Goal: Contribute content: Add original content to the website for others to see

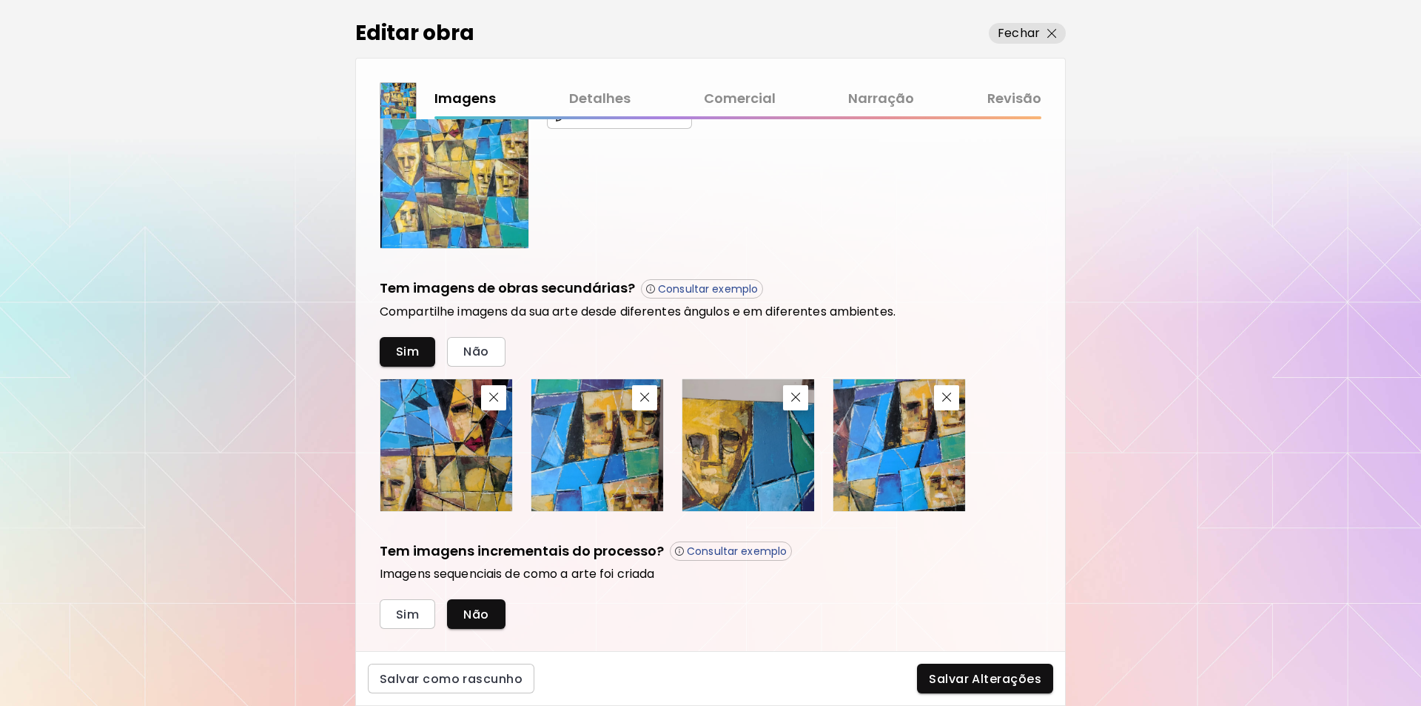
scroll to position [398, 0]
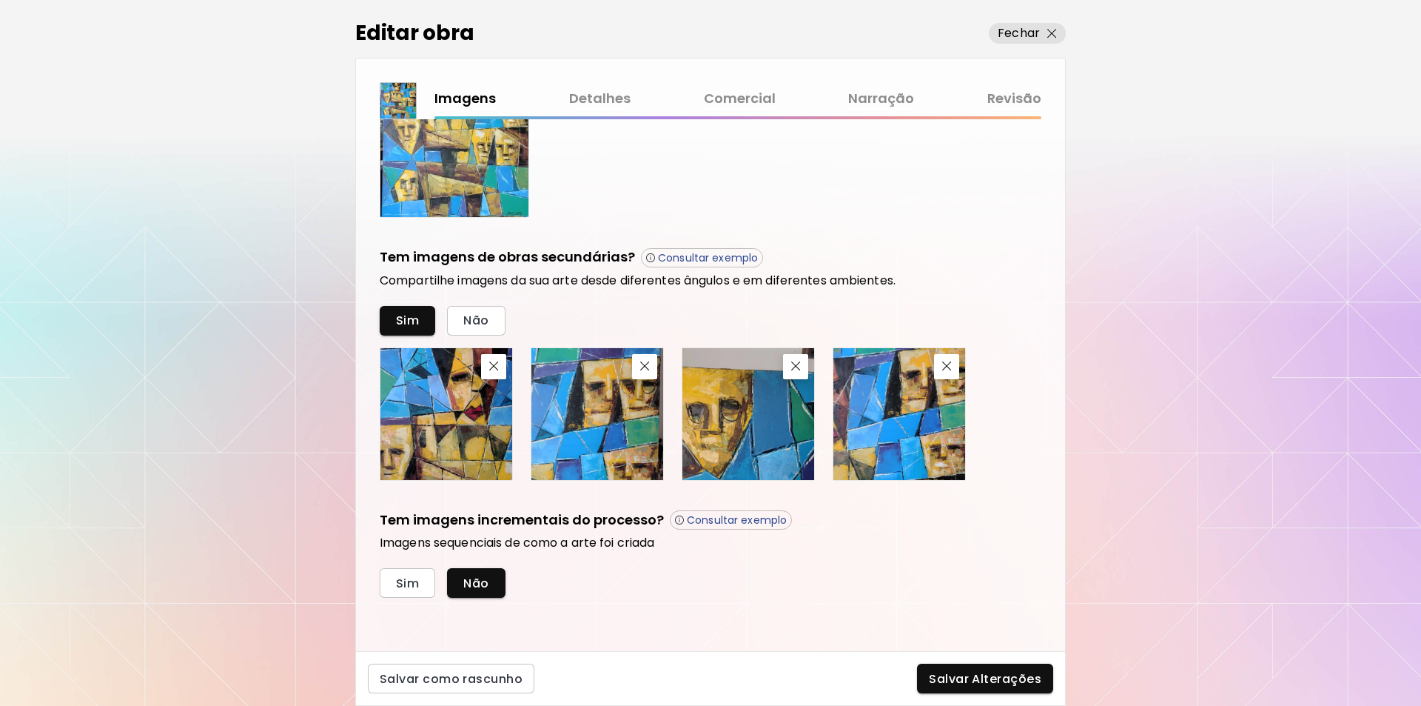
click at [600, 96] on link "Detalhes" at bounding box center [599, 98] width 61 height 21
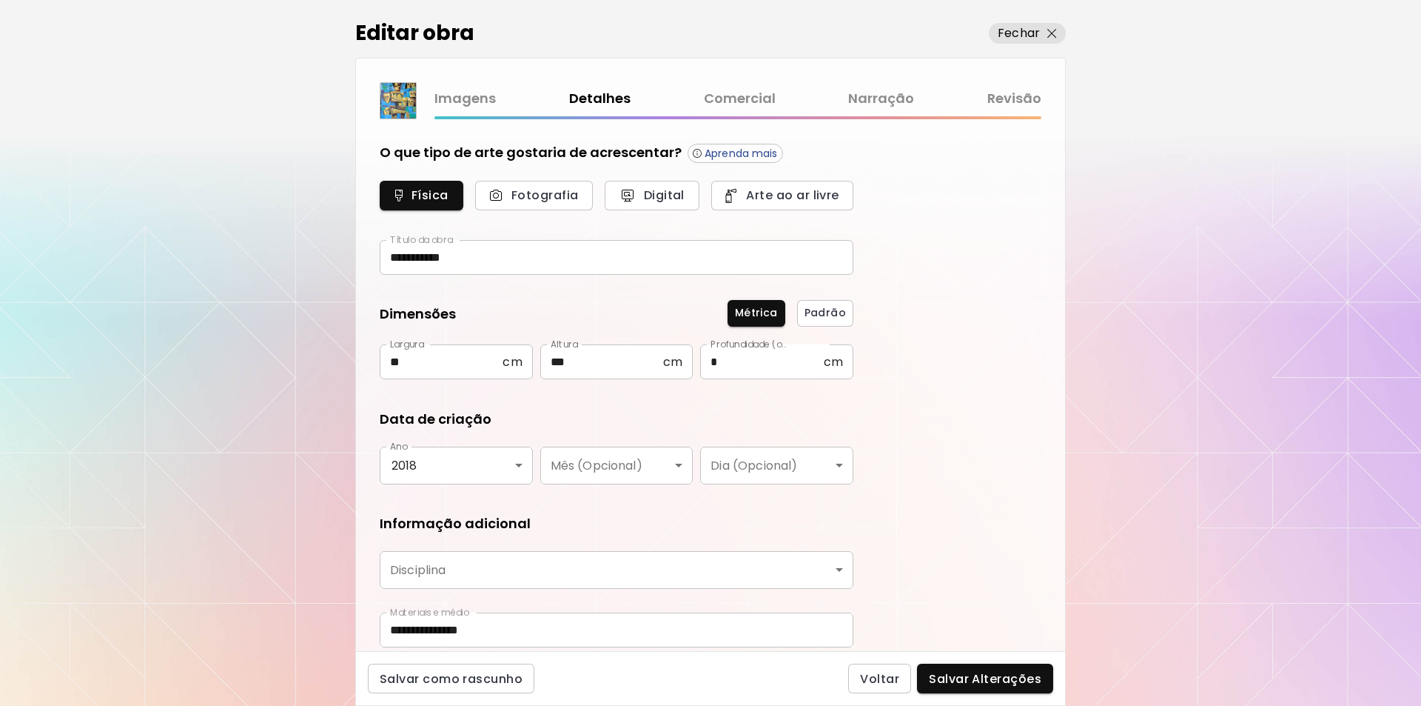
type input "********"
click at [754, 97] on link "Comercial" at bounding box center [740, 98] width 72 height 21
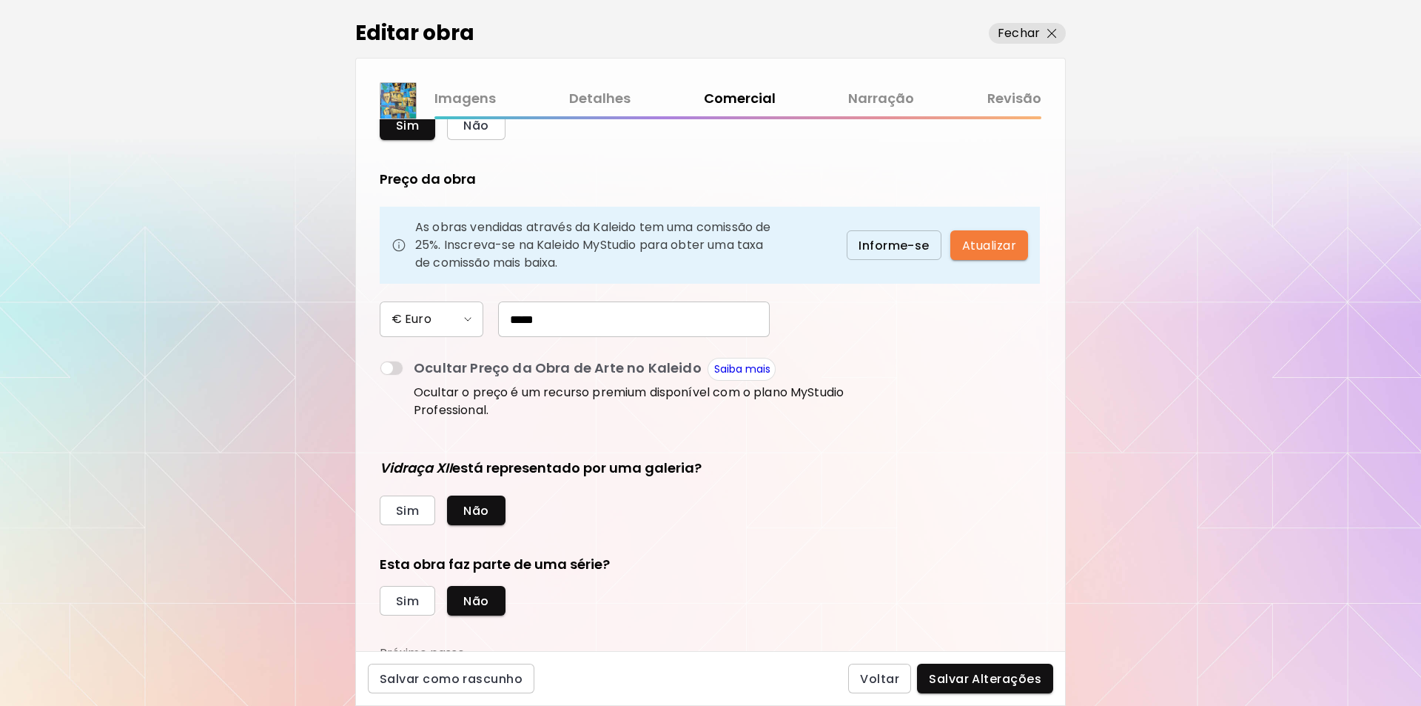
scroll to position [80, 0]
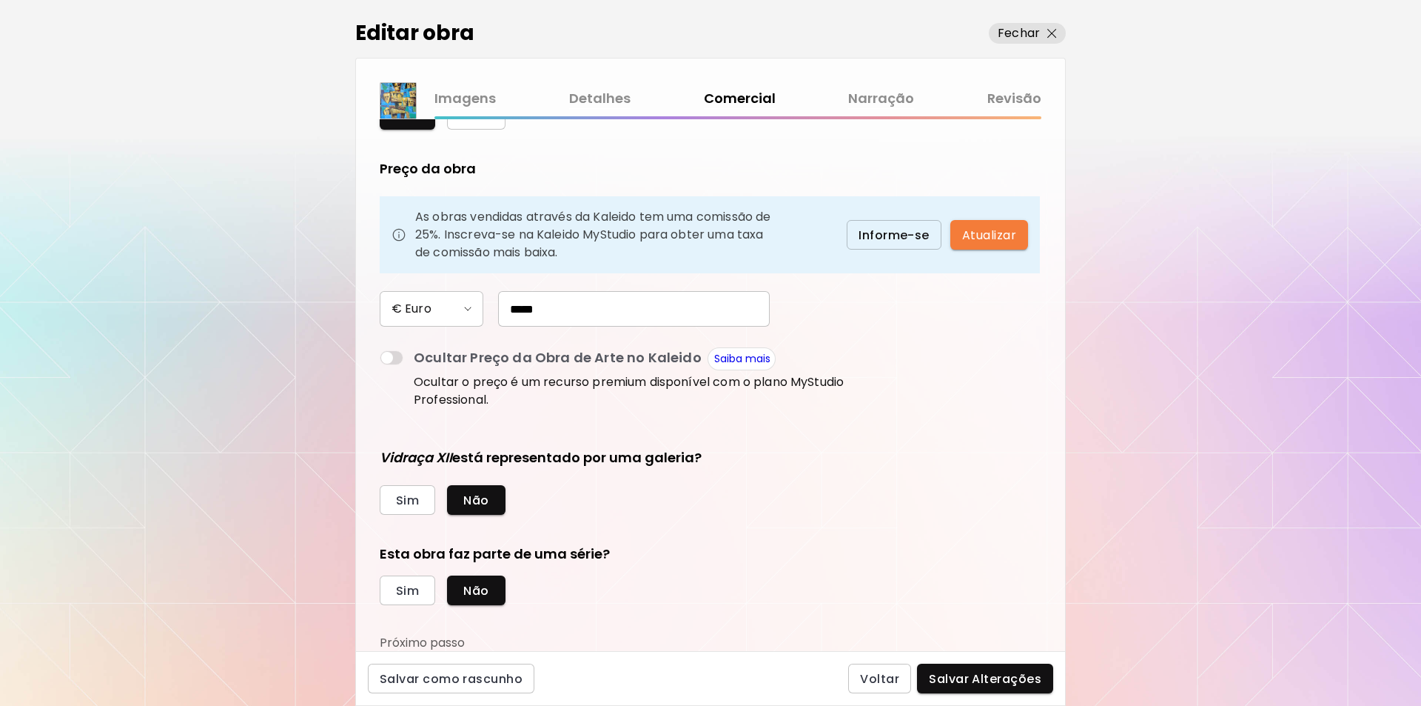
click at [870, 102] on link "Narração" at bounding box center [881, 98] width 66 height 21
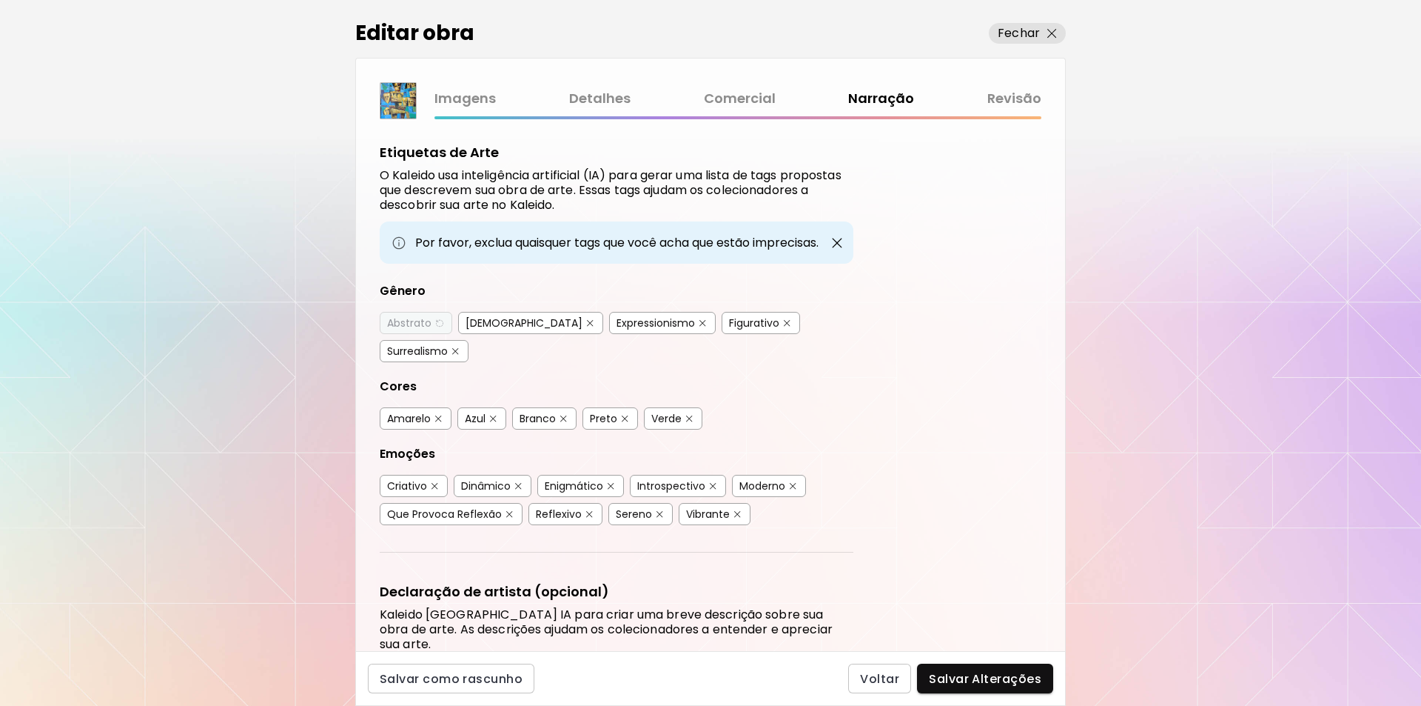
click at [1001, 96] on link "Revisão" at bounding box center [1015, 98] width 54 height 21
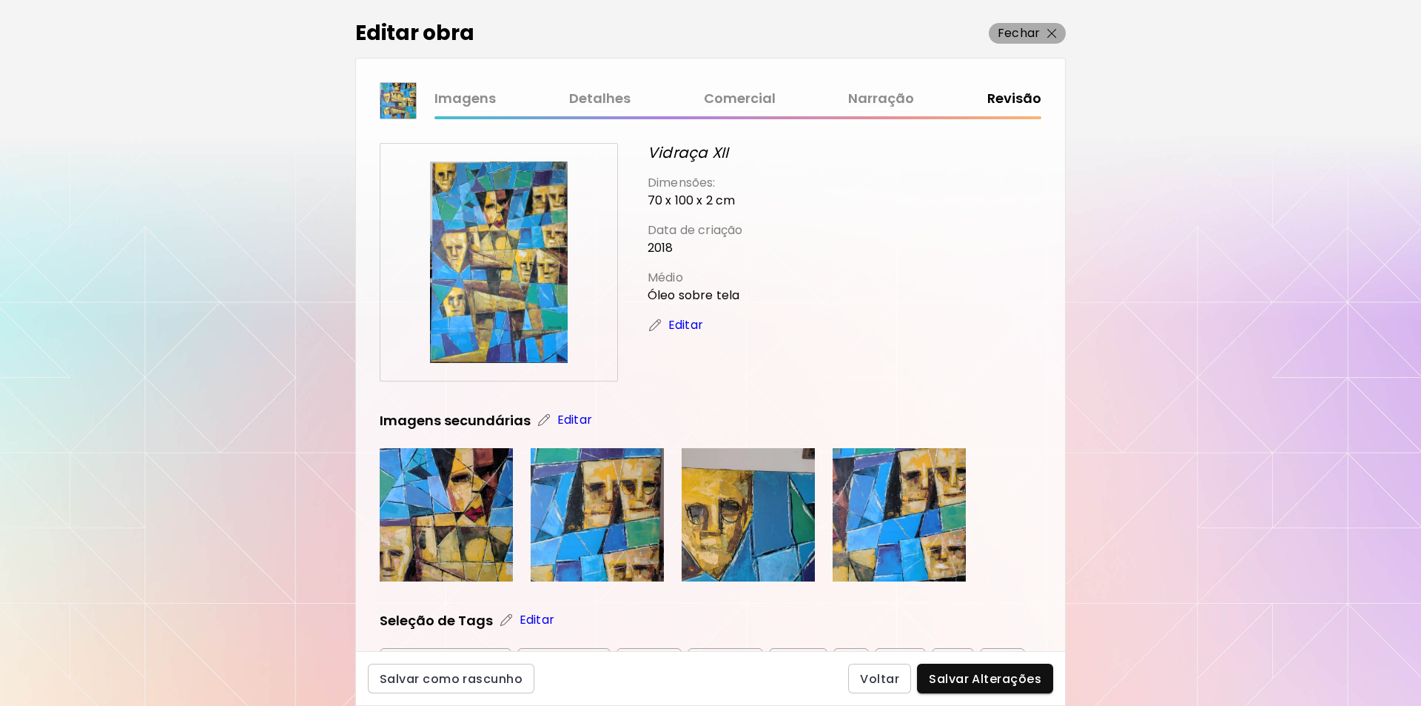
click at [1024, 30] on p "Fechar" at bounding box center [1019, 33] width 42 height 18
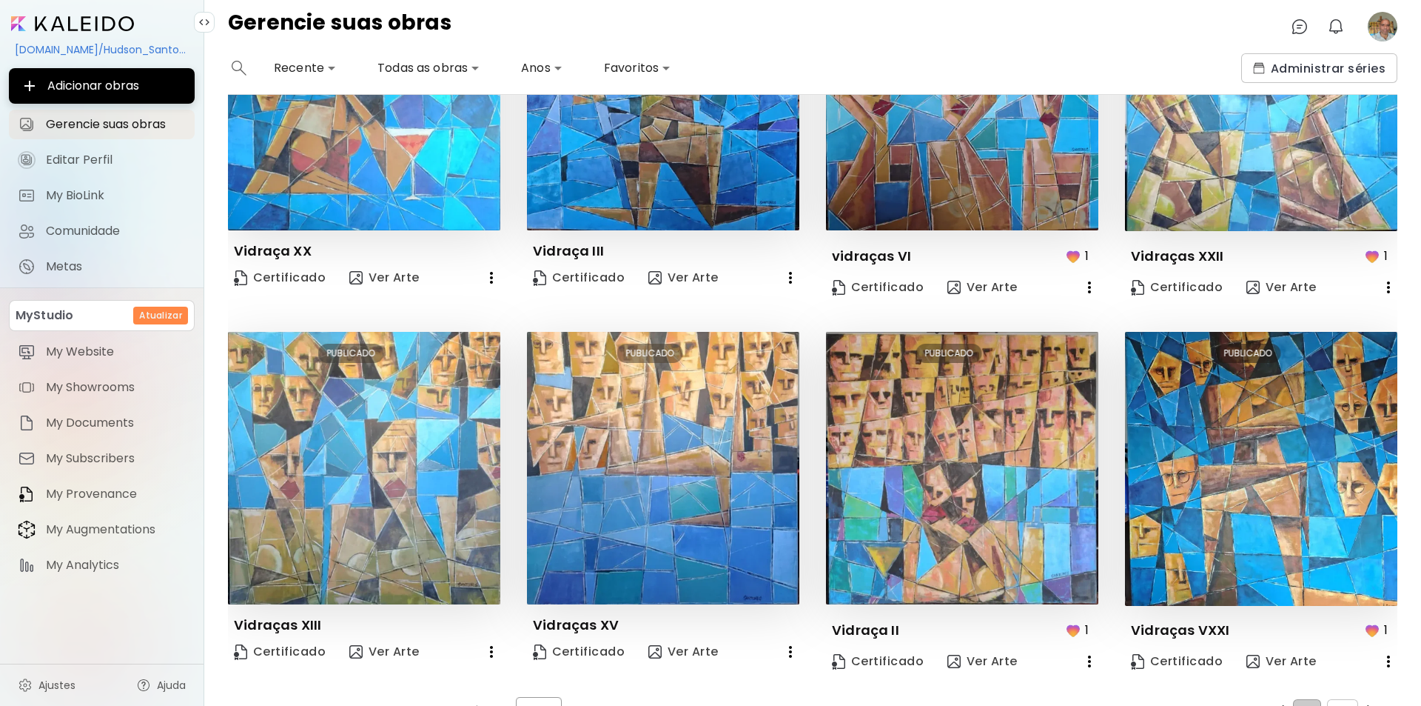
scroll to position [566, 0]
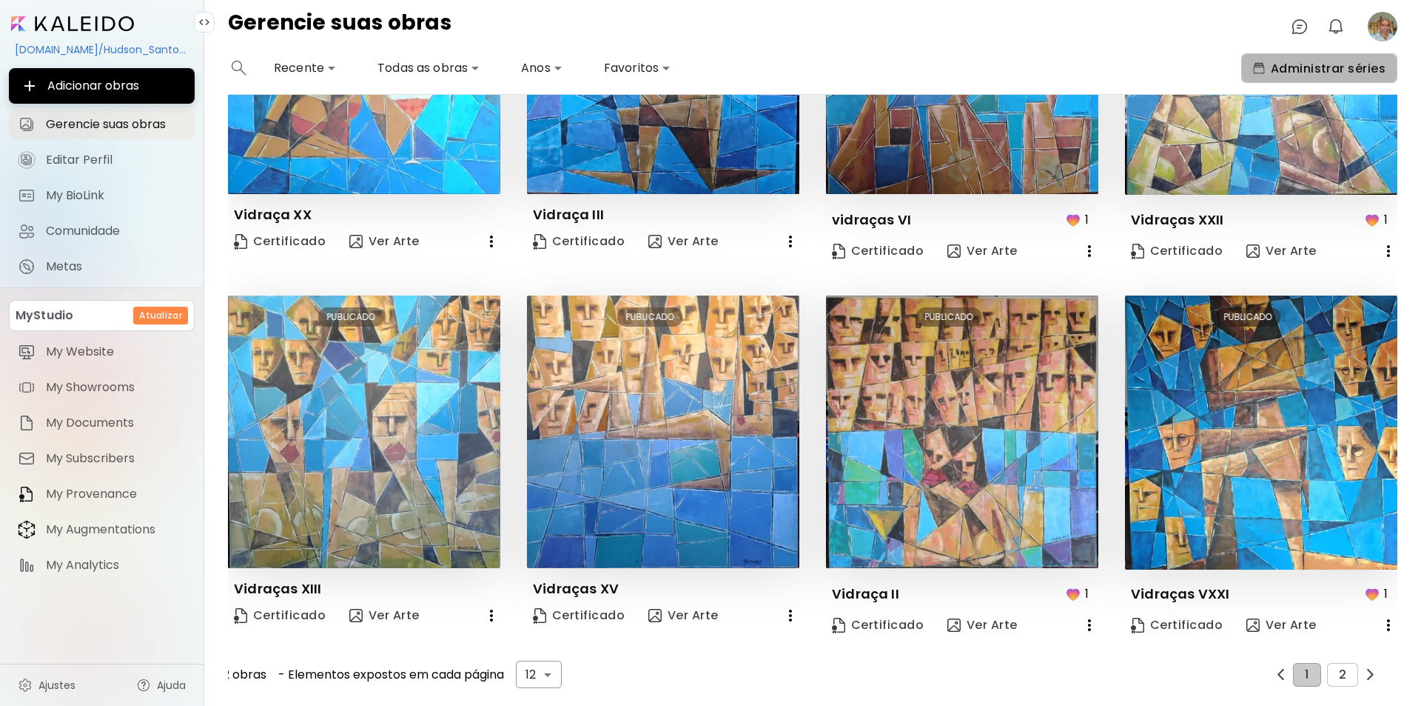
click at [1296, 65] on span "Administrar séries" at bounding box center [1319, 69] width 133 height 16
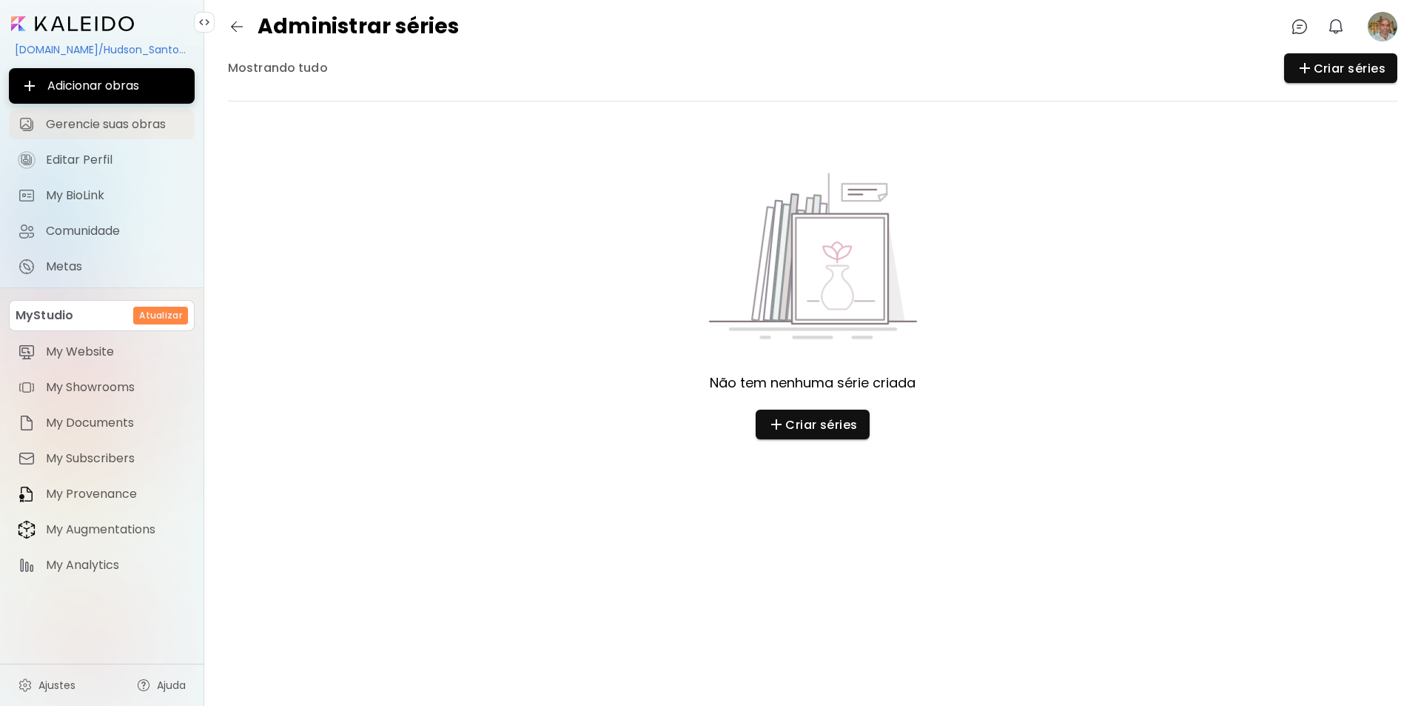
click at [73, 123] on span "Gerencie suas obras" at bounding box center [116, 124] width 140 height 15
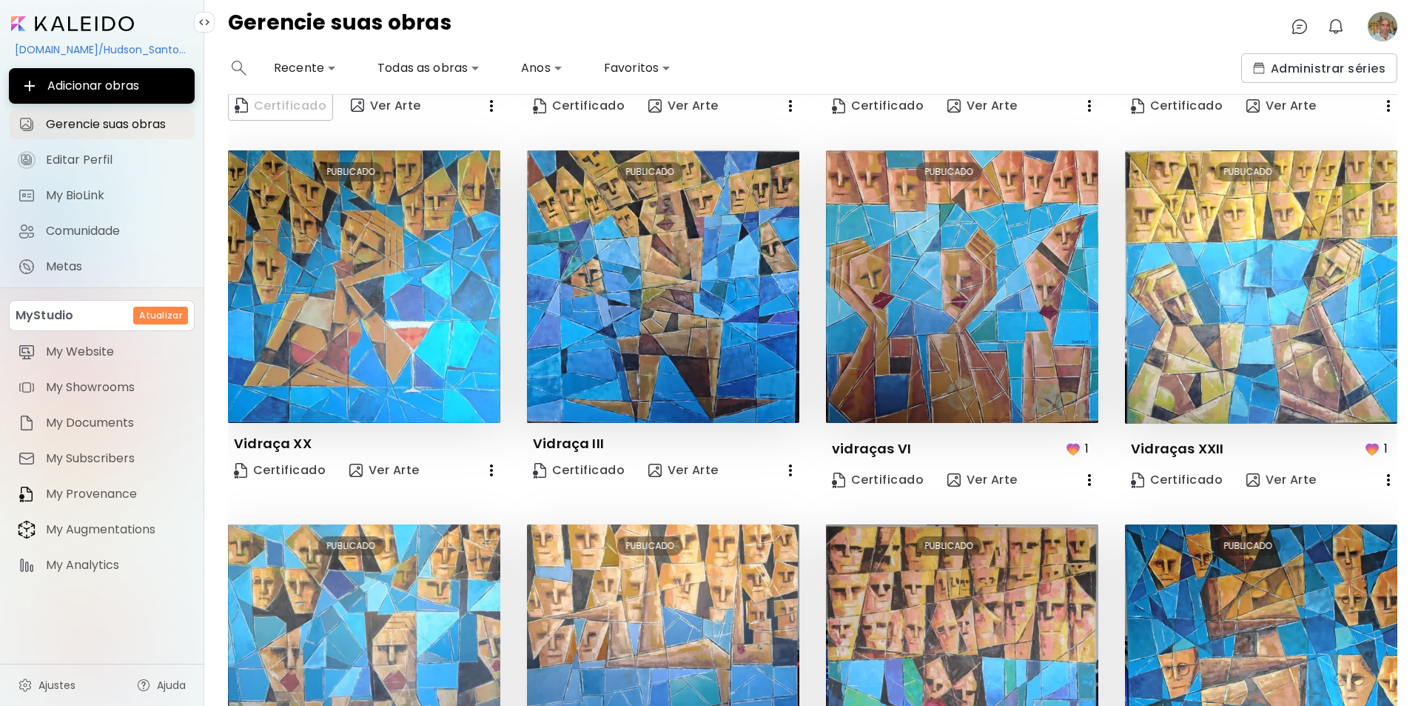
scroll to position [566, 0]
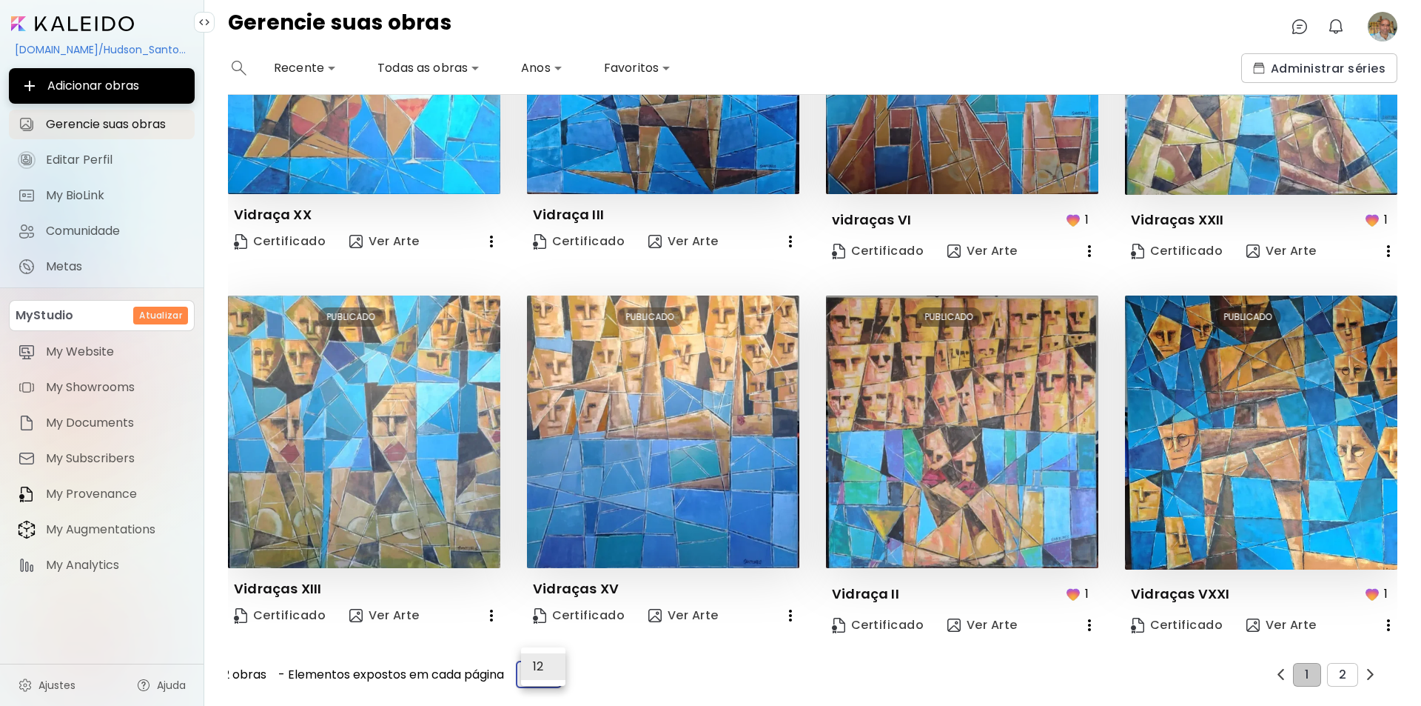
click at [537, 667] on body "**********" at bounding box center [710, 353] width 1421 height 706
drag, startPoint x: 1393, startPoint y: 431, endPoint x: 1396, endPoint y: 452, distance: 20.9
click at [1396, 452] on div at bounding box center [710, 353] width 1421 height 706
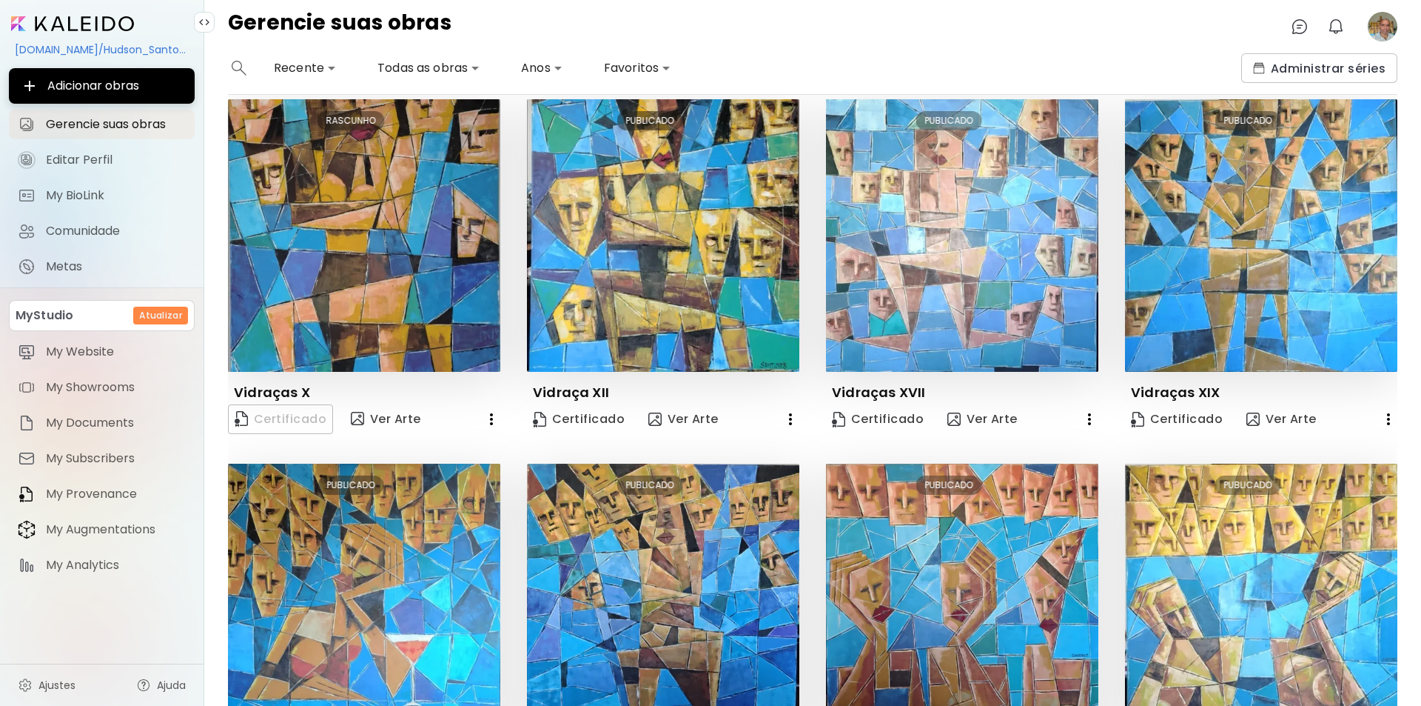
scroll to position [0, 0]
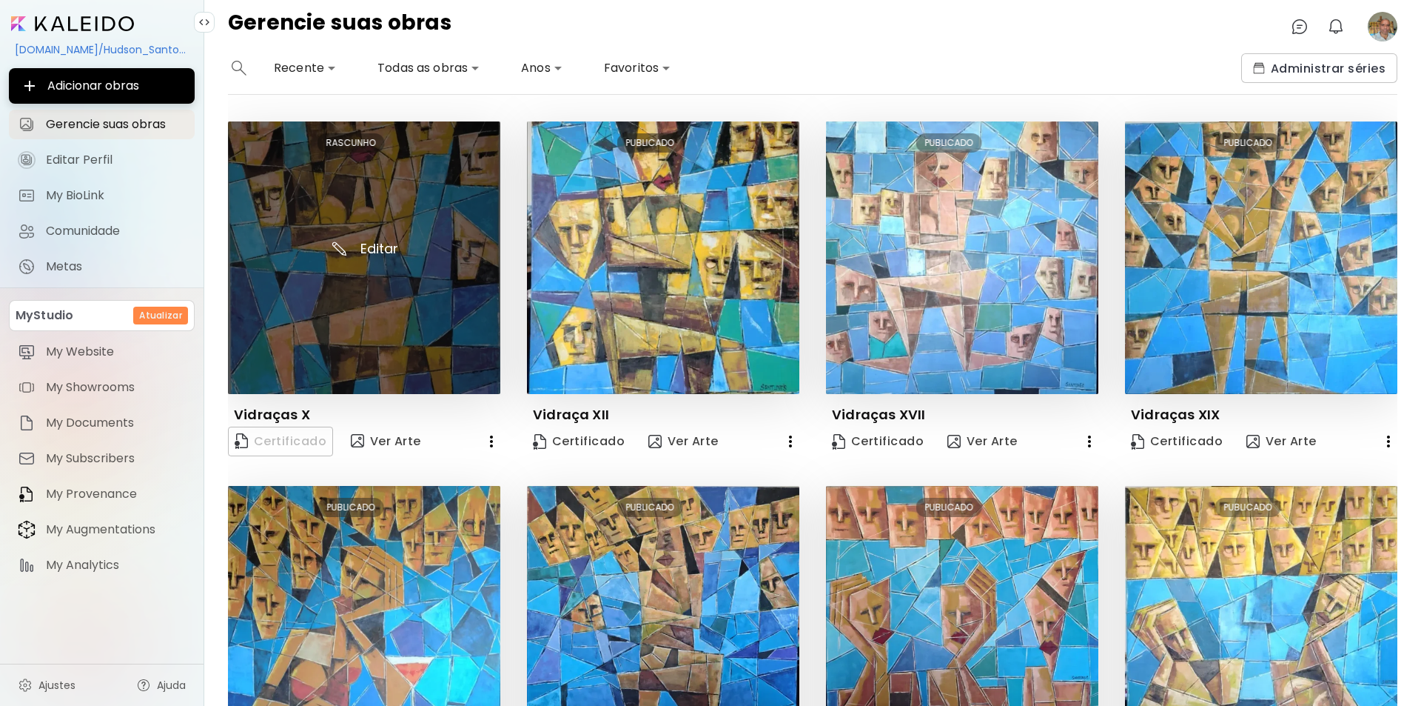
click at [328, 256] on img at bounding box center [364, 257] width 272 height 272
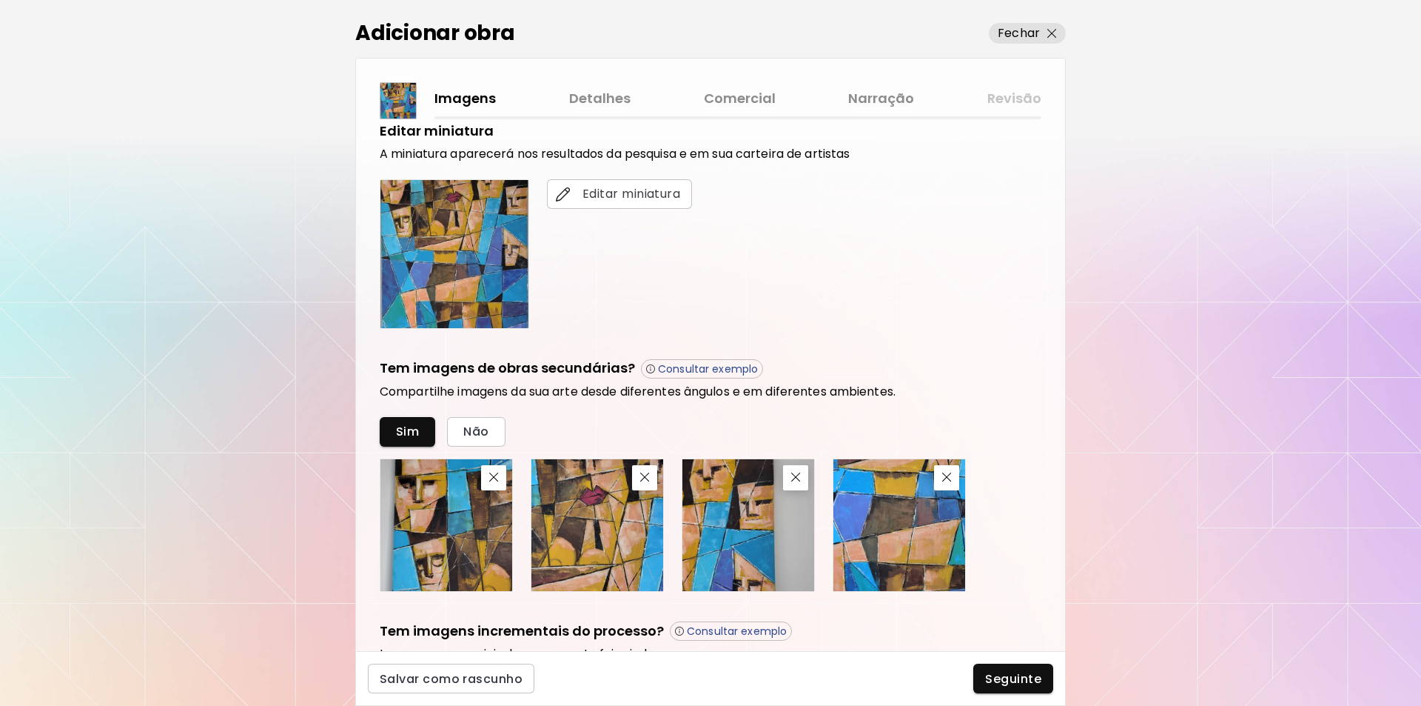
scroll to position [224, 0]
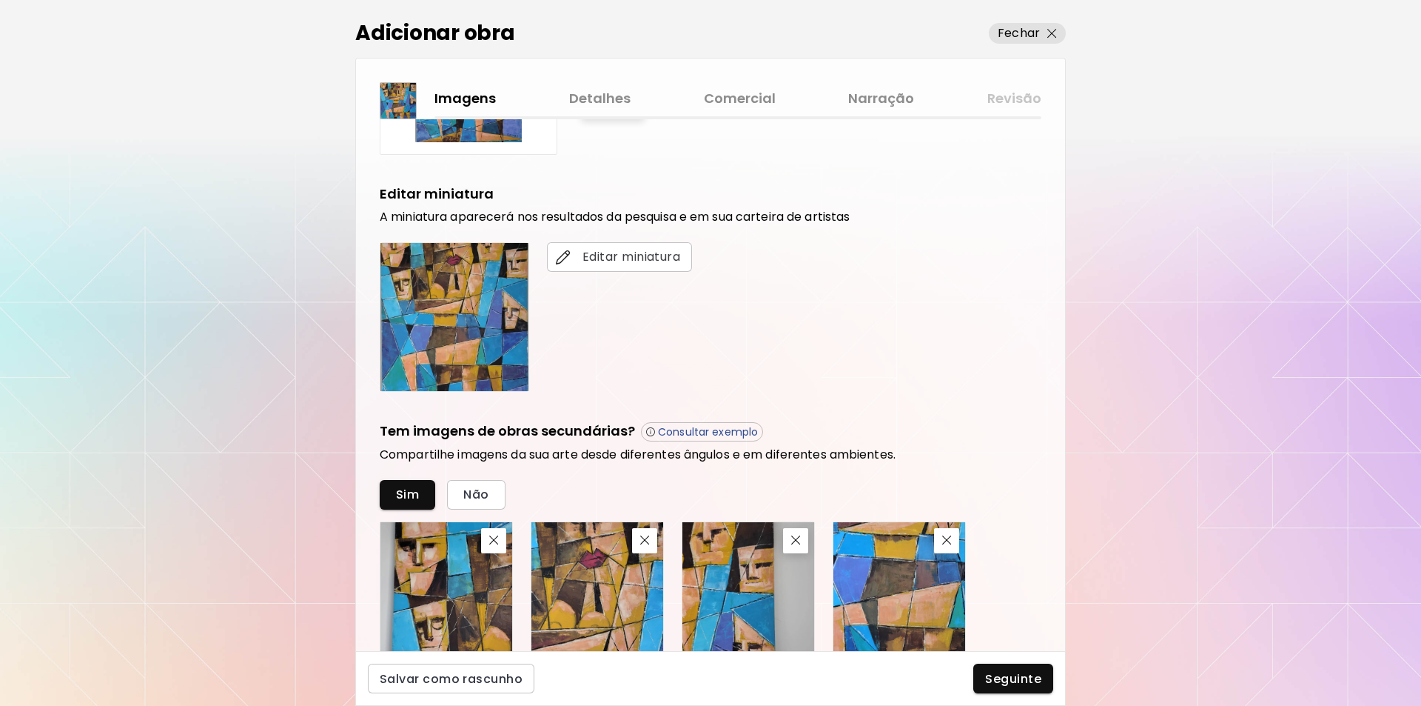
click at [603, 96] on link "Detalhes" at bounding box center [599, 98] width 61 height 21
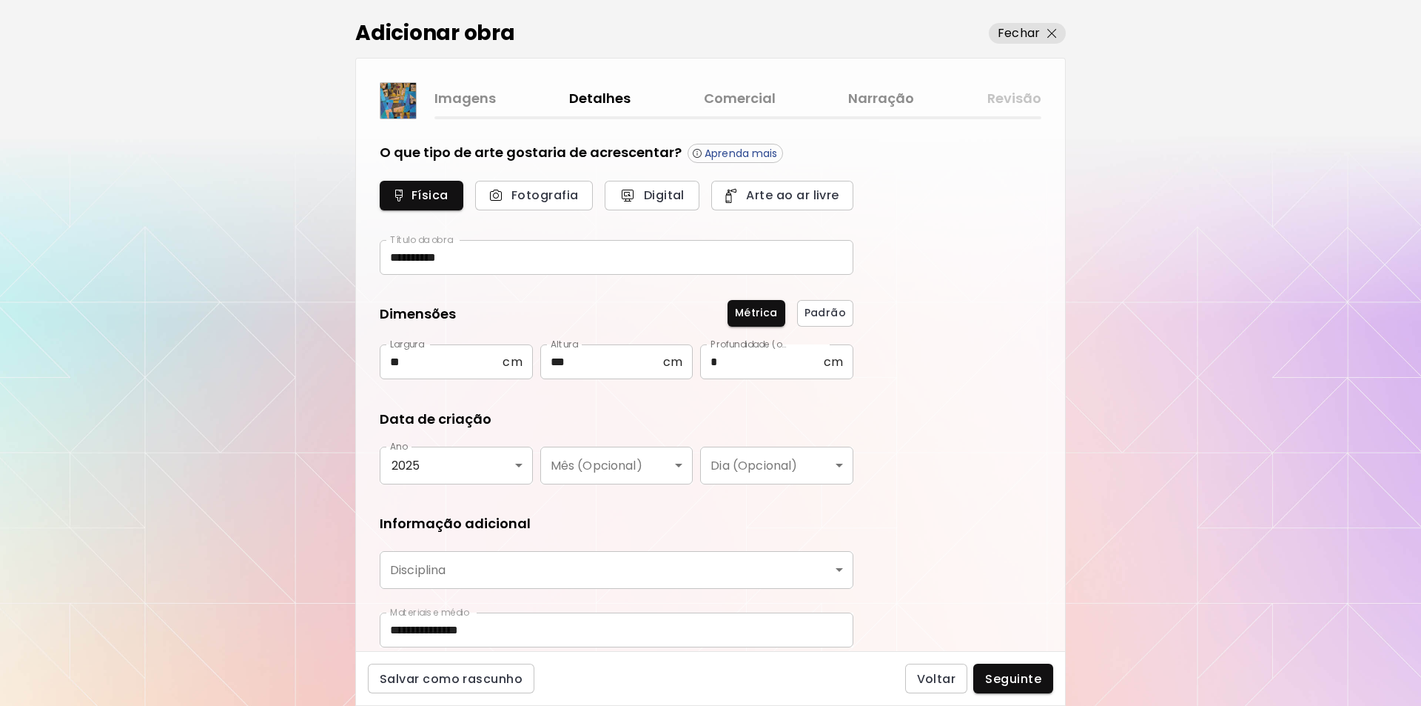
type input "********"
click at [744, 96] on link "Comercial" at bounding box center [740, 98] width 72 height 21
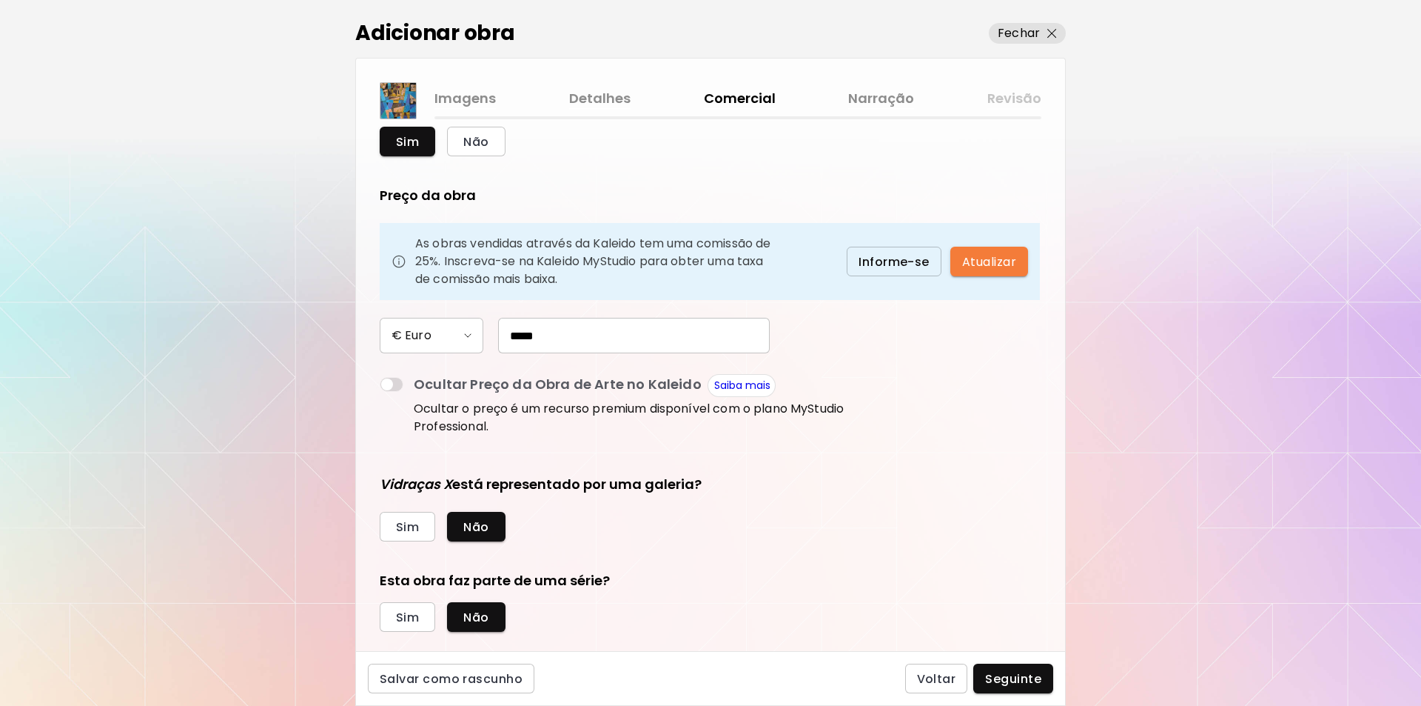
scroll to position [80, 0]
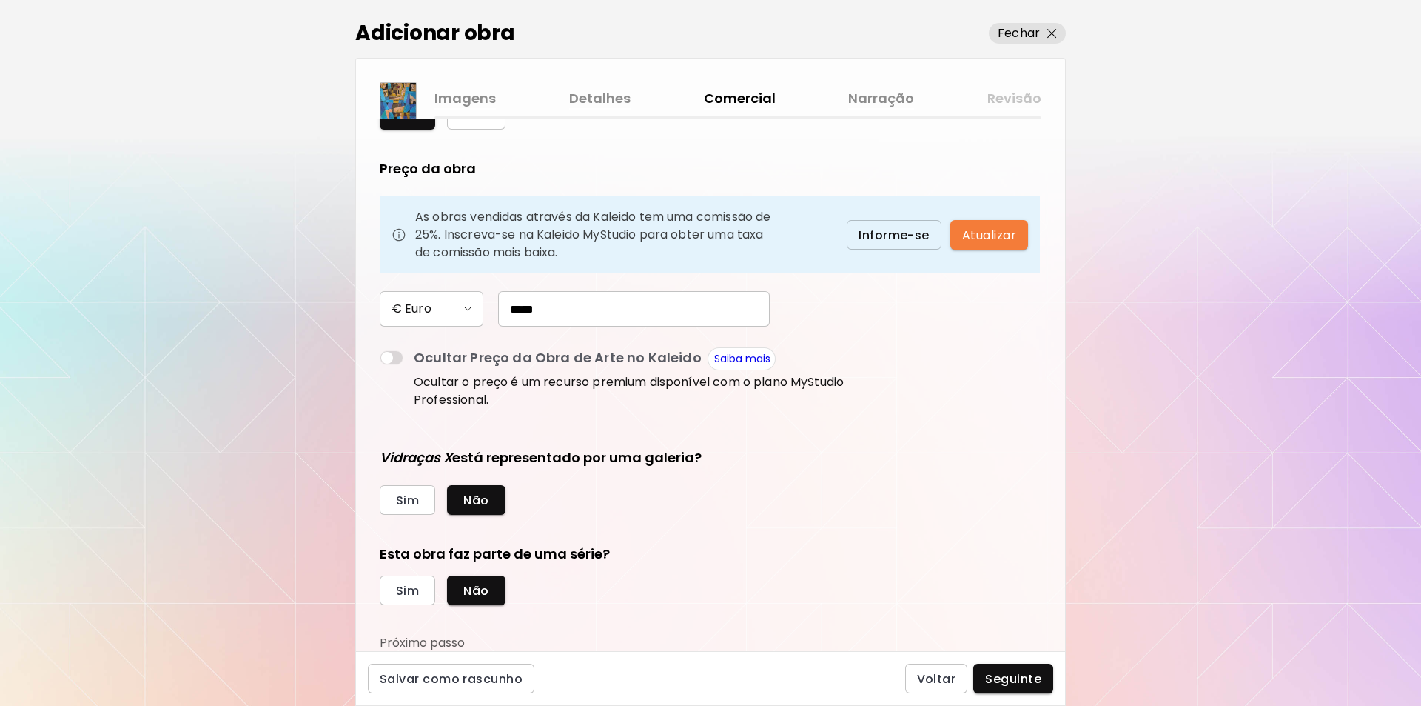
click at [880, 93] on link "Narração" at bounding box center [881, 98] width 66 height 21
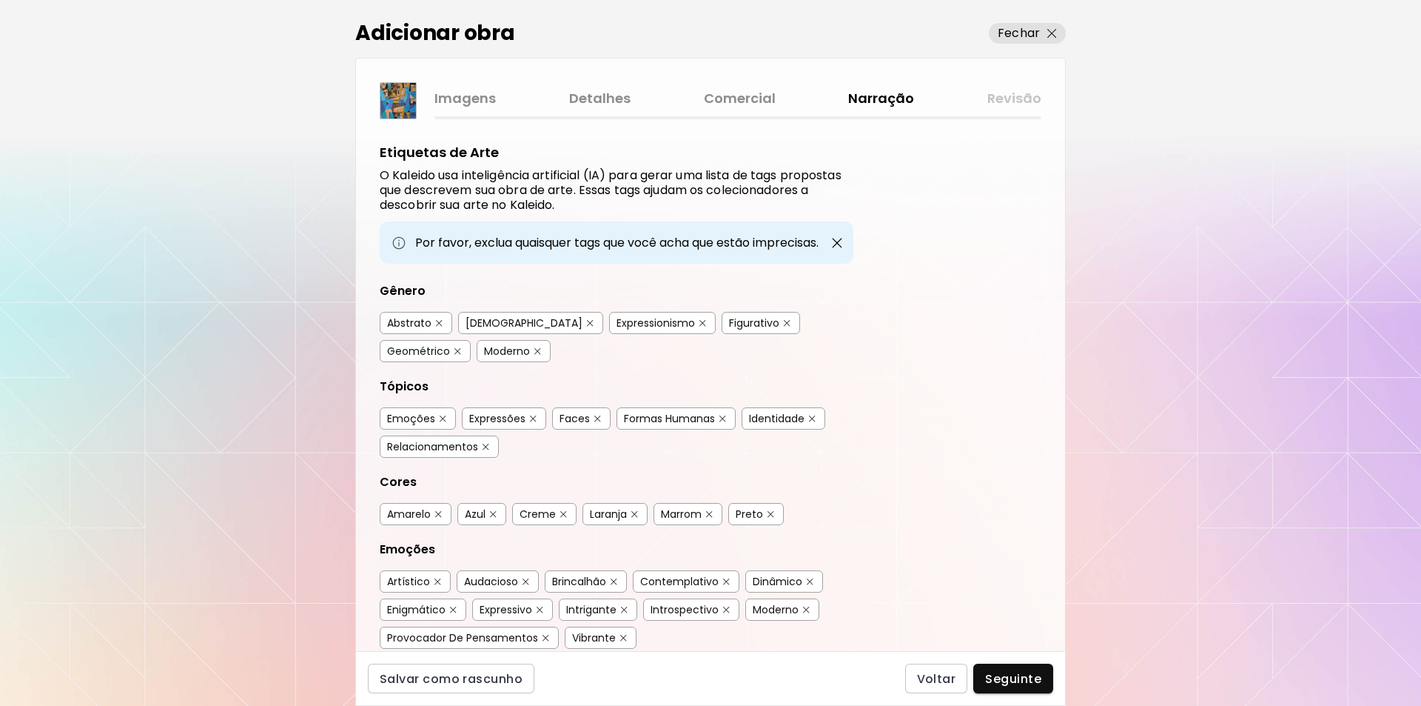
click at [727, 96] on link "Comercial" at bounding box center [740, 98] width 72 height 21
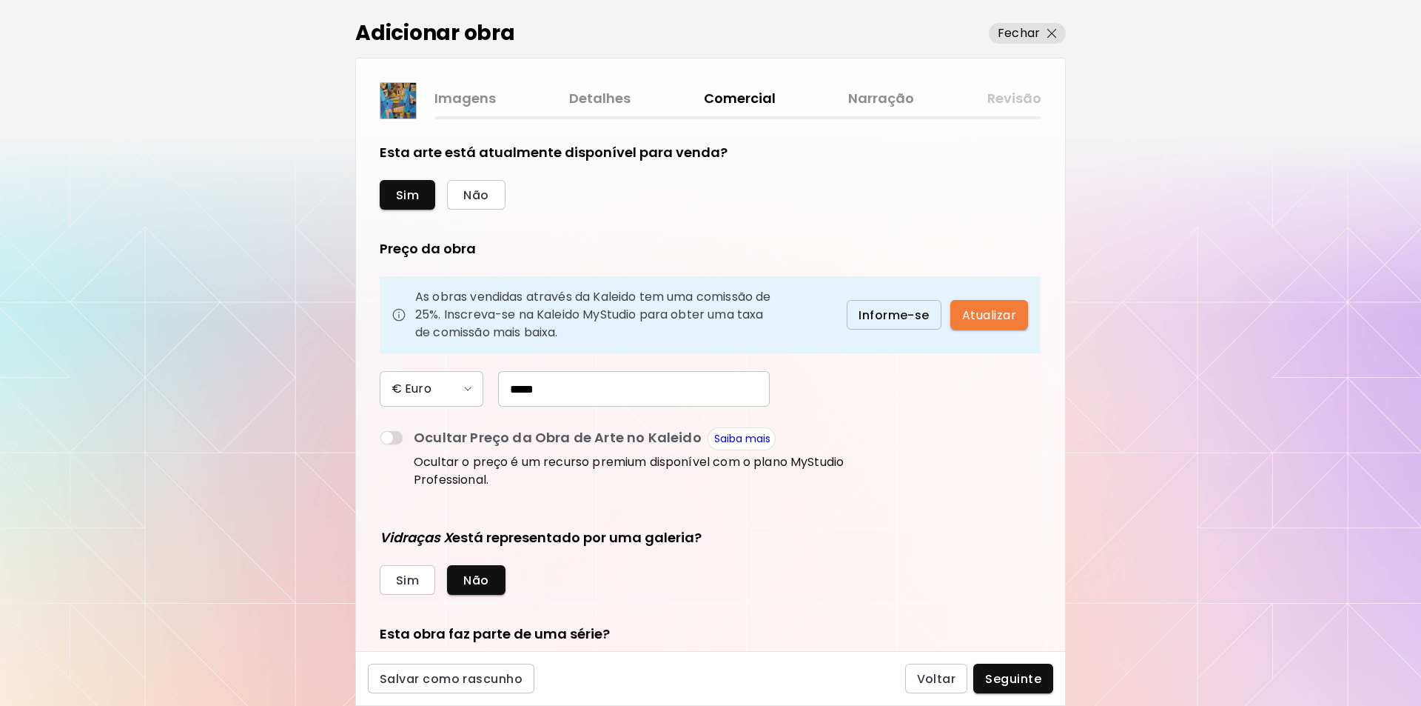
click at [603, 96] on link "Detalhes" at bounding box center [599, 98] width 61 height 21
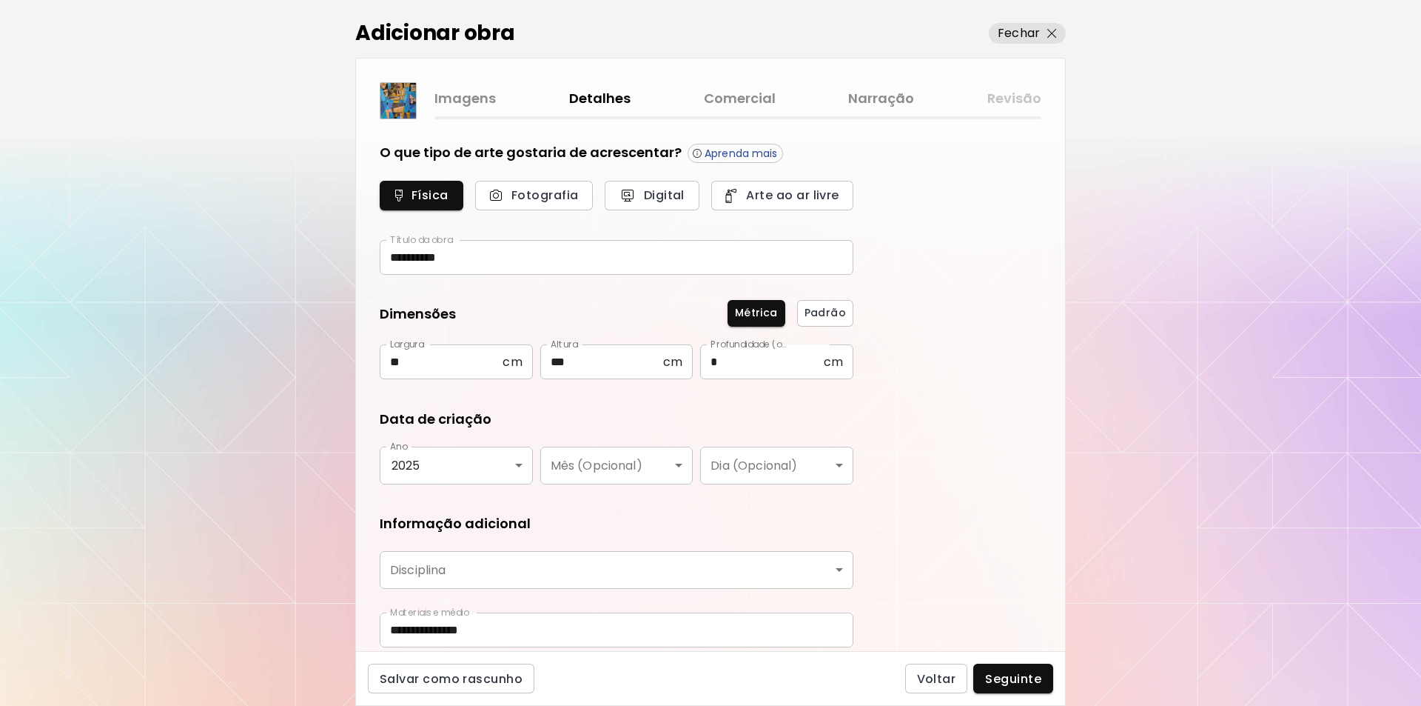
type input "********"
click at [1031, 34] on p "Fechar" at bounding box center [1019, 33] width 42 height 18
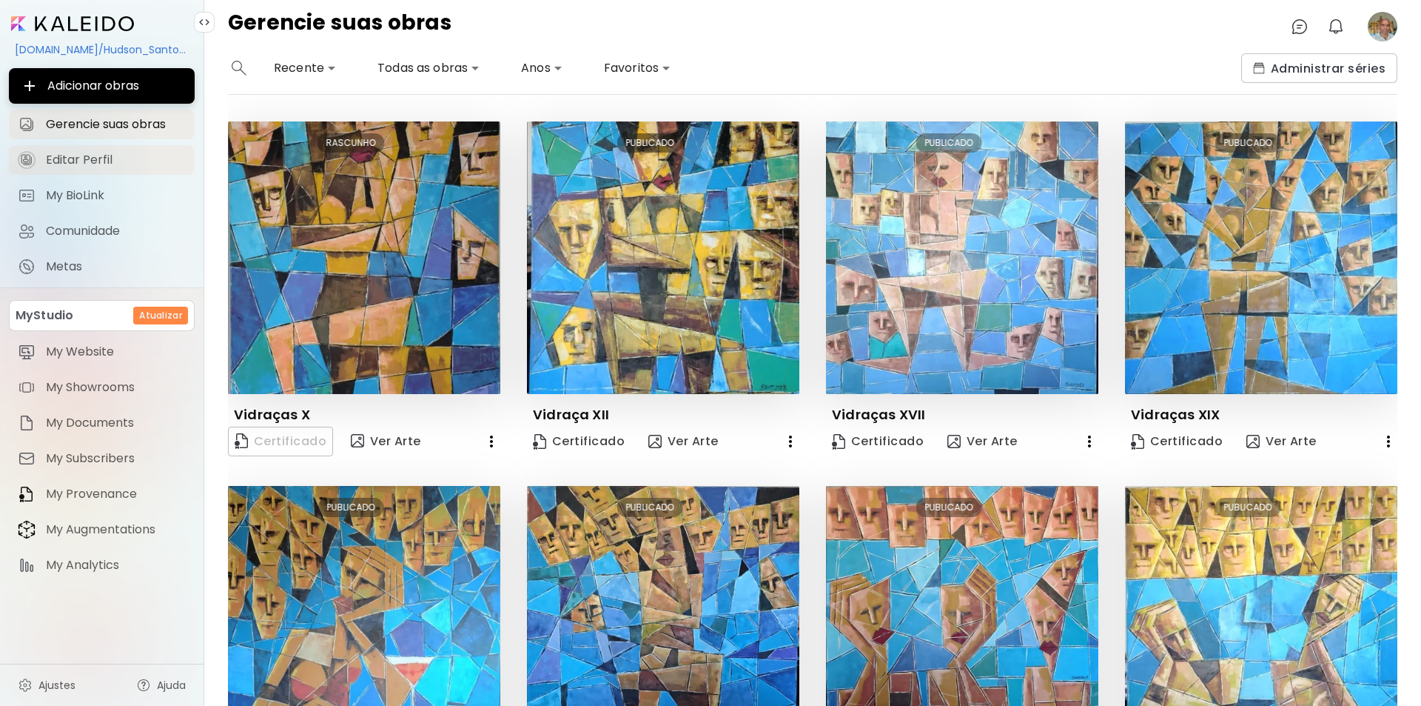
click at [61, 160] on span "Editar Perfil" at bounding box center [116, 160] width 140 height 15
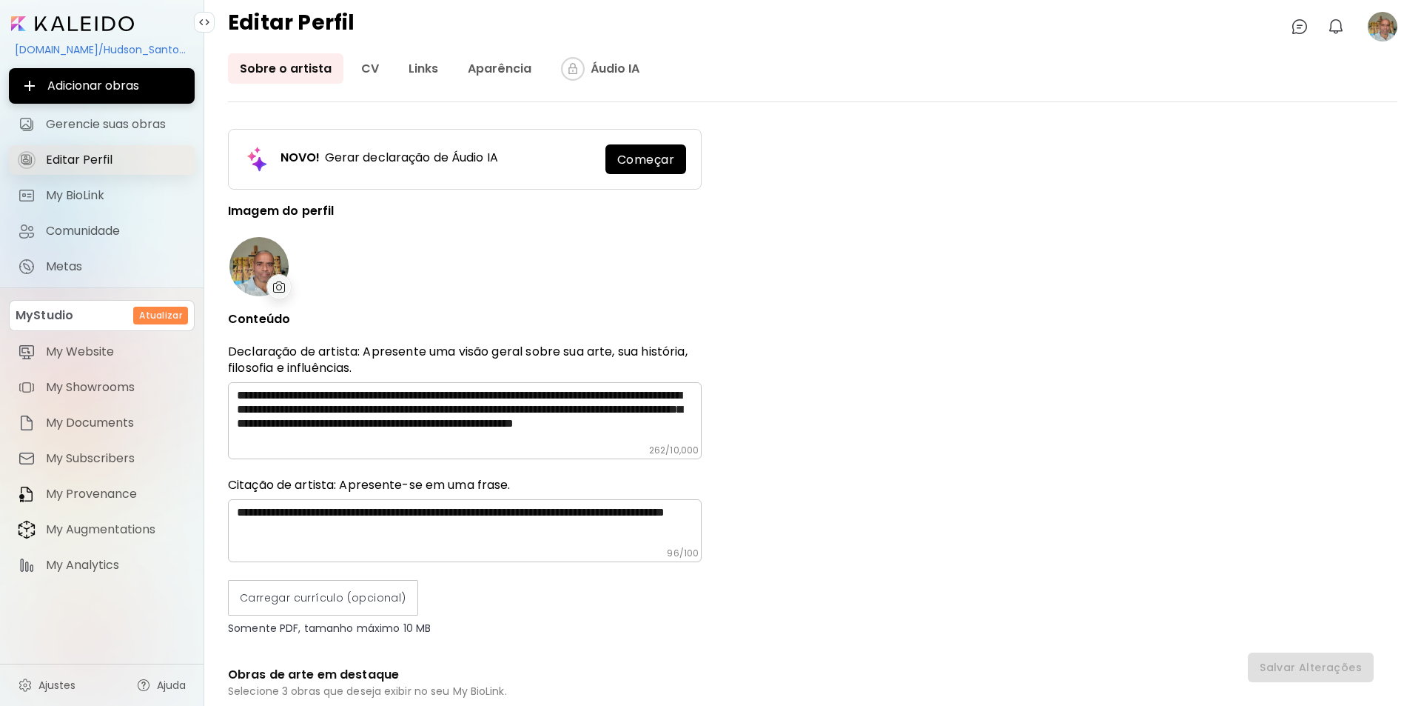
type input "******"
type input "**********"
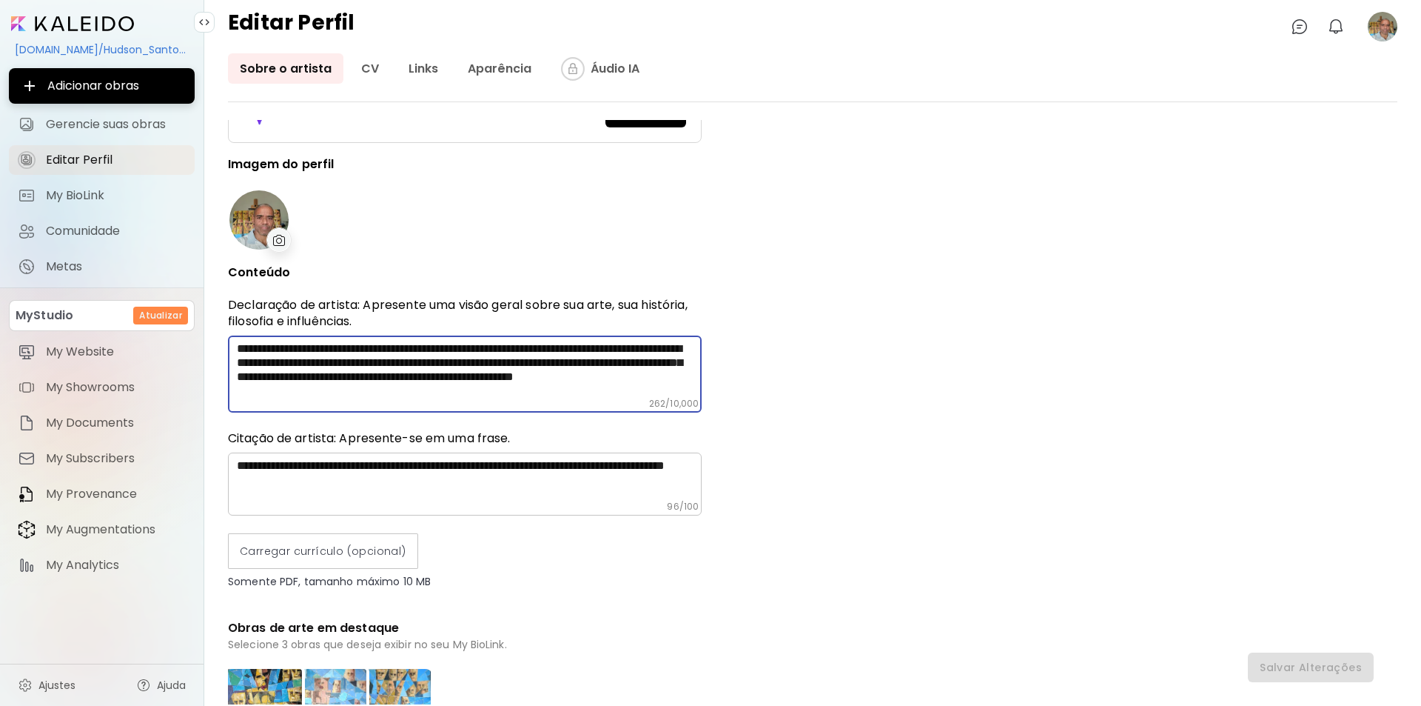
drag, startPoint x: 566, startPoint y: 393, endPoint x: 180, endPoint y: 332, distance: 390.5
click at [180, 332] on div "**********" at bounding box center [710, 353] width 1421 height 706
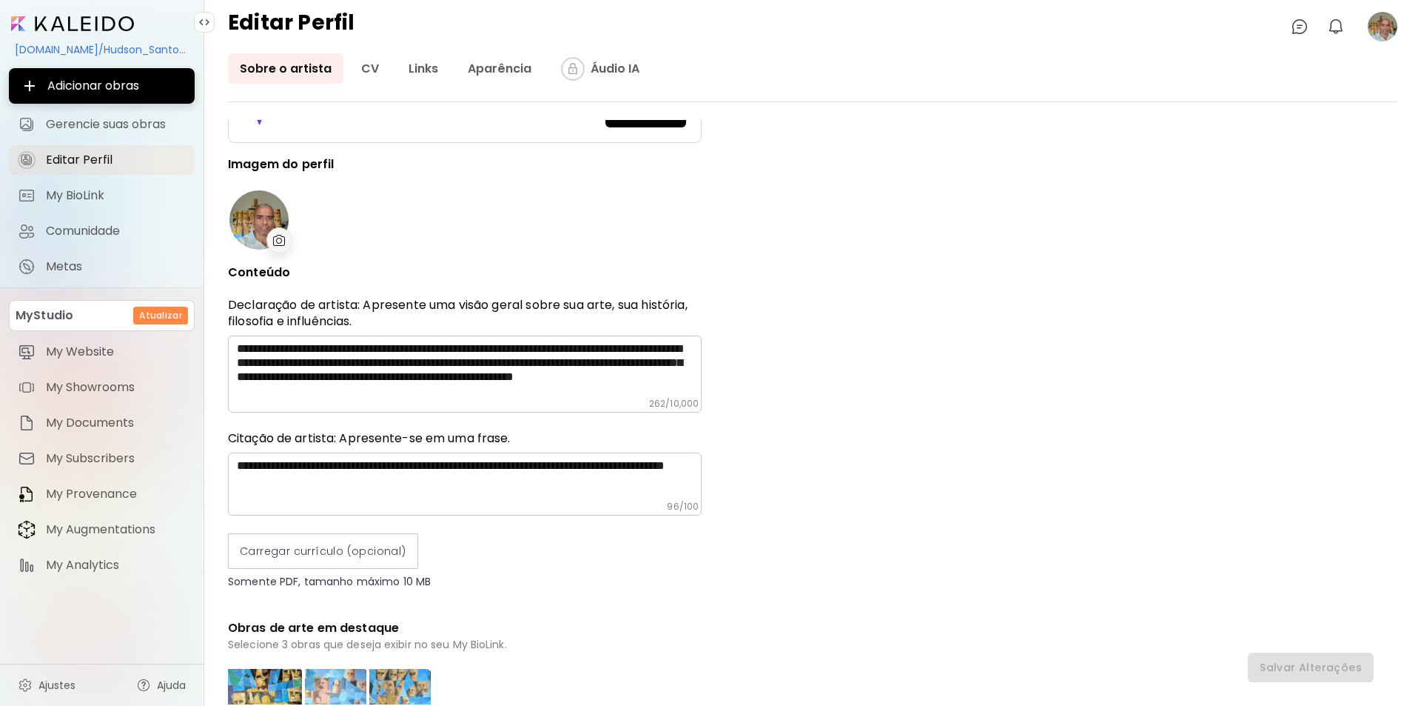
click at [390, 210] on div "**********" at bounding box center [465, 650] width 474 height 1154
click at [80, 161] on span "Editar Perfil" at bounding box center [116, 160] width 140 height 15
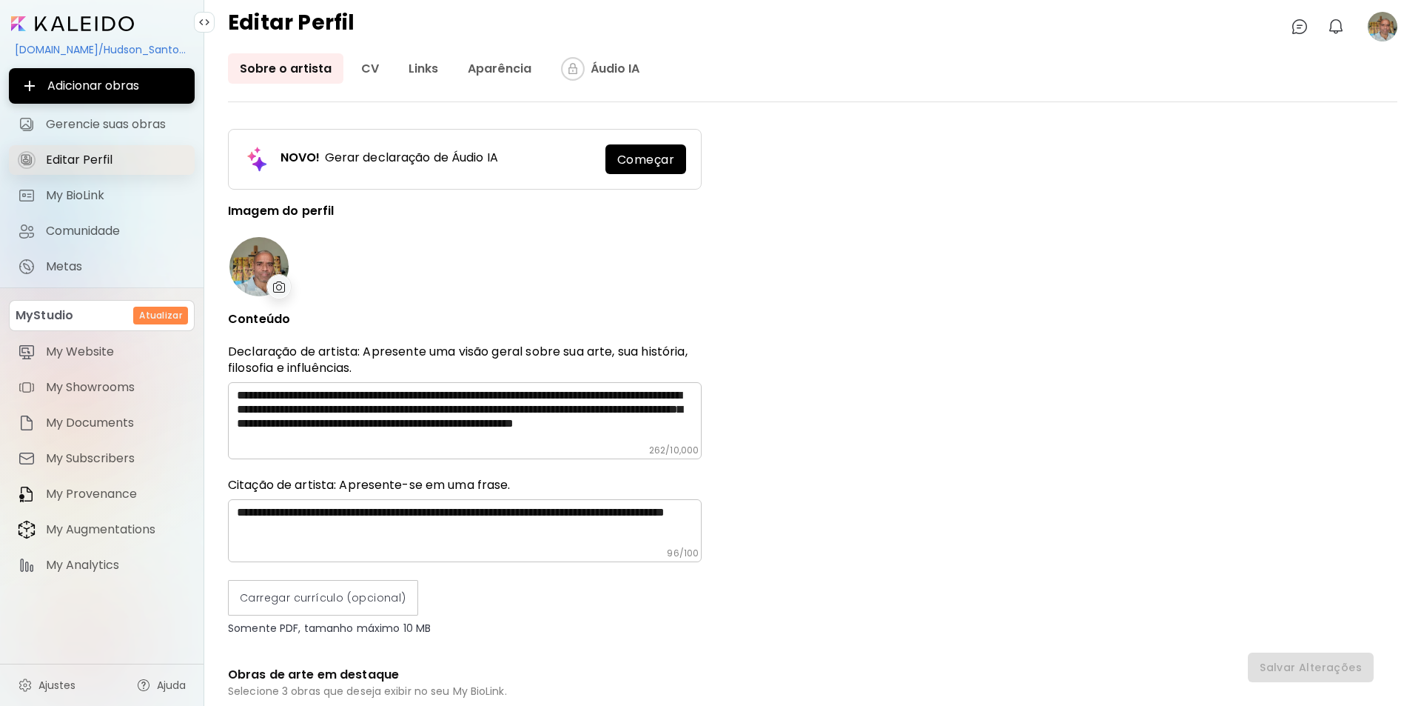
type input "******"
click at [98, 120] on span "Gerencie suas obras" at bounding box center [116, 124] width 140 height 15
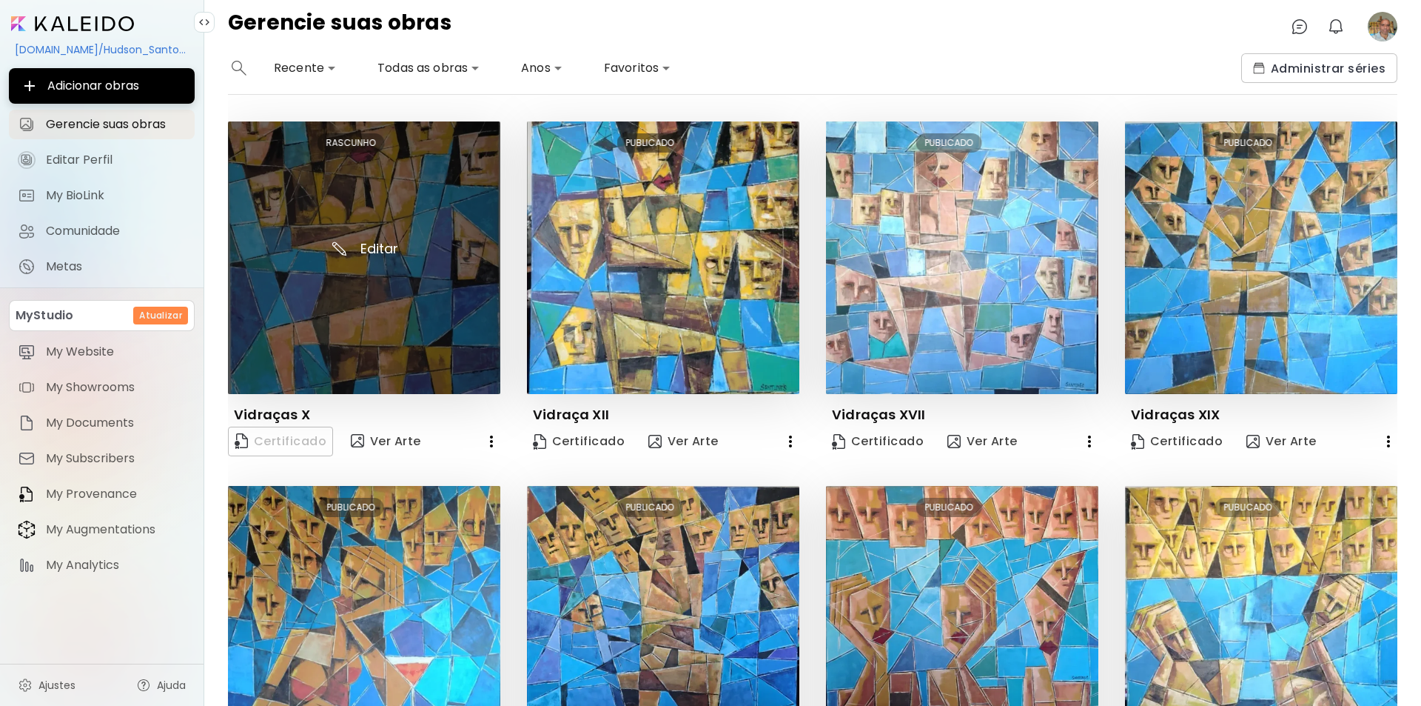
click at [358, 247] on img at bounding box center [364, 257] width 272 height 272
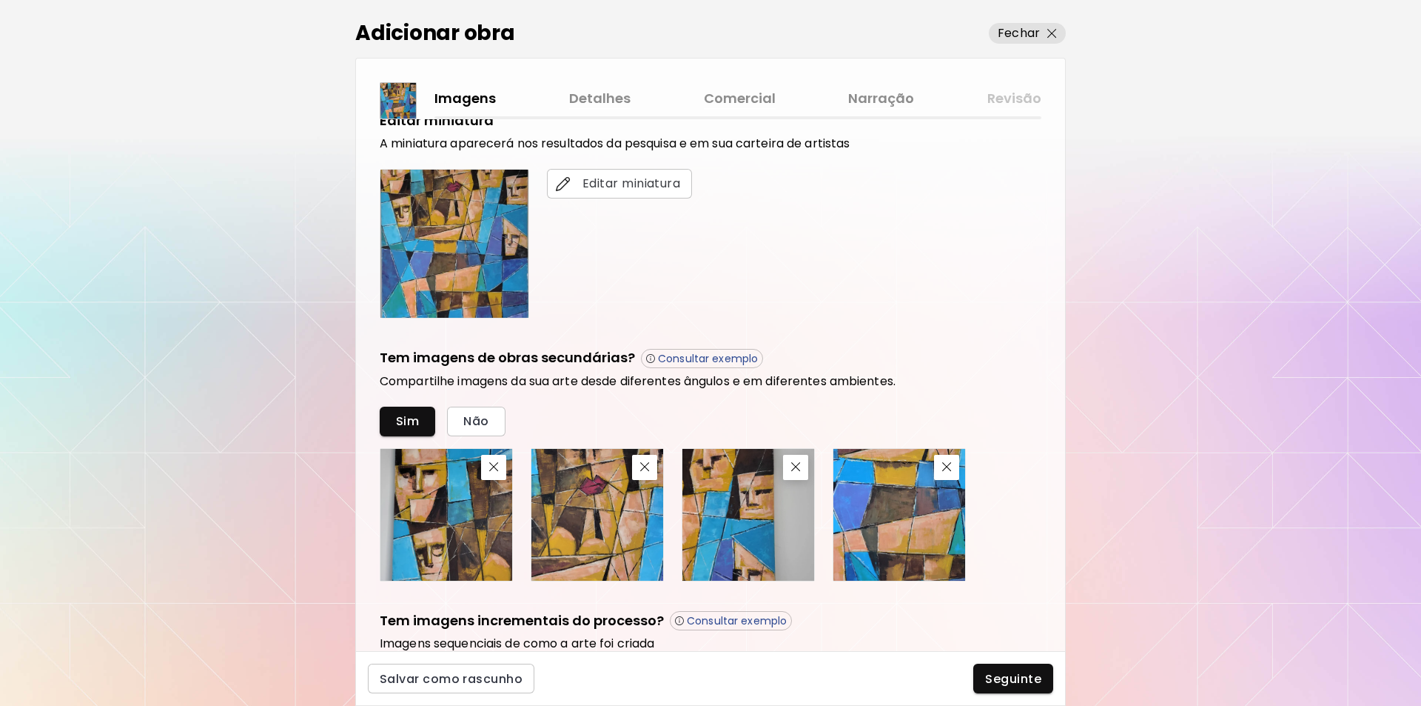
scroll to position [298, 0]
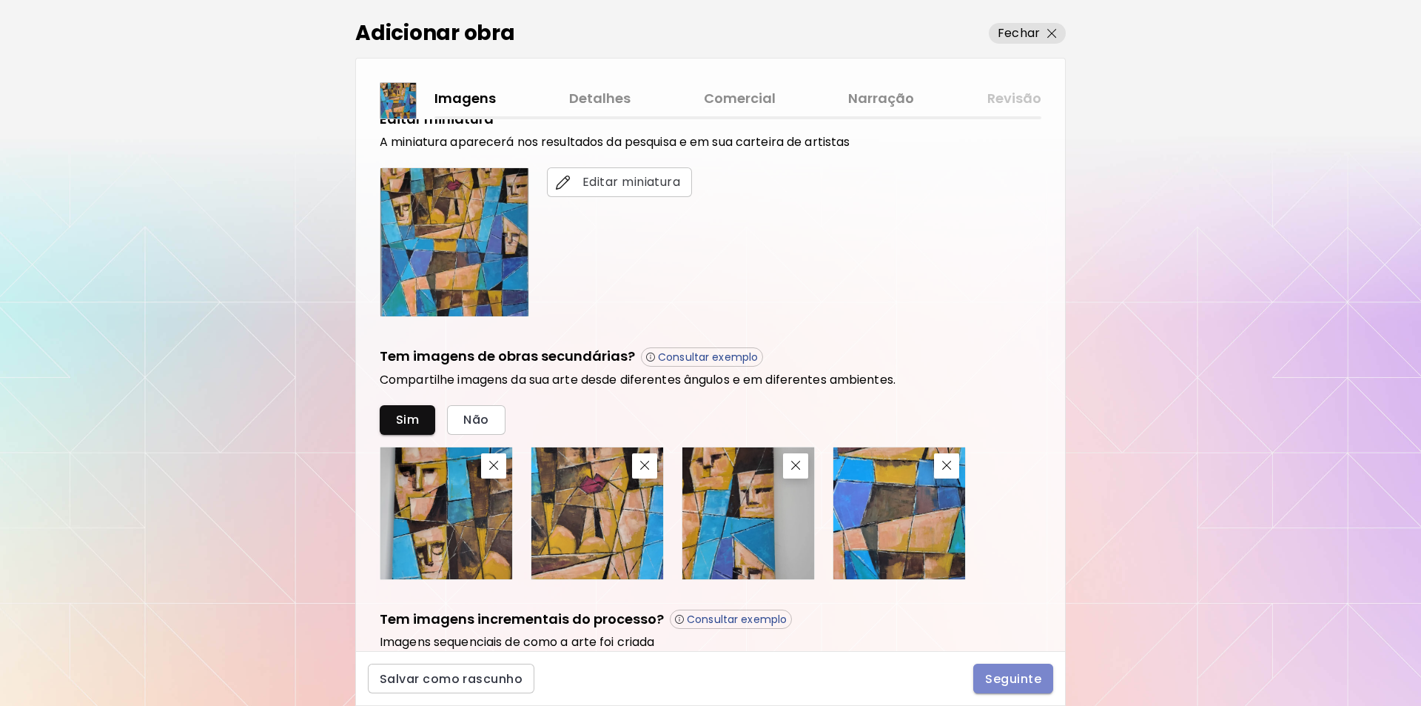
click at [993, 679] on span "Seguinte" at bounding box center [1013, 679] width 56 height 16
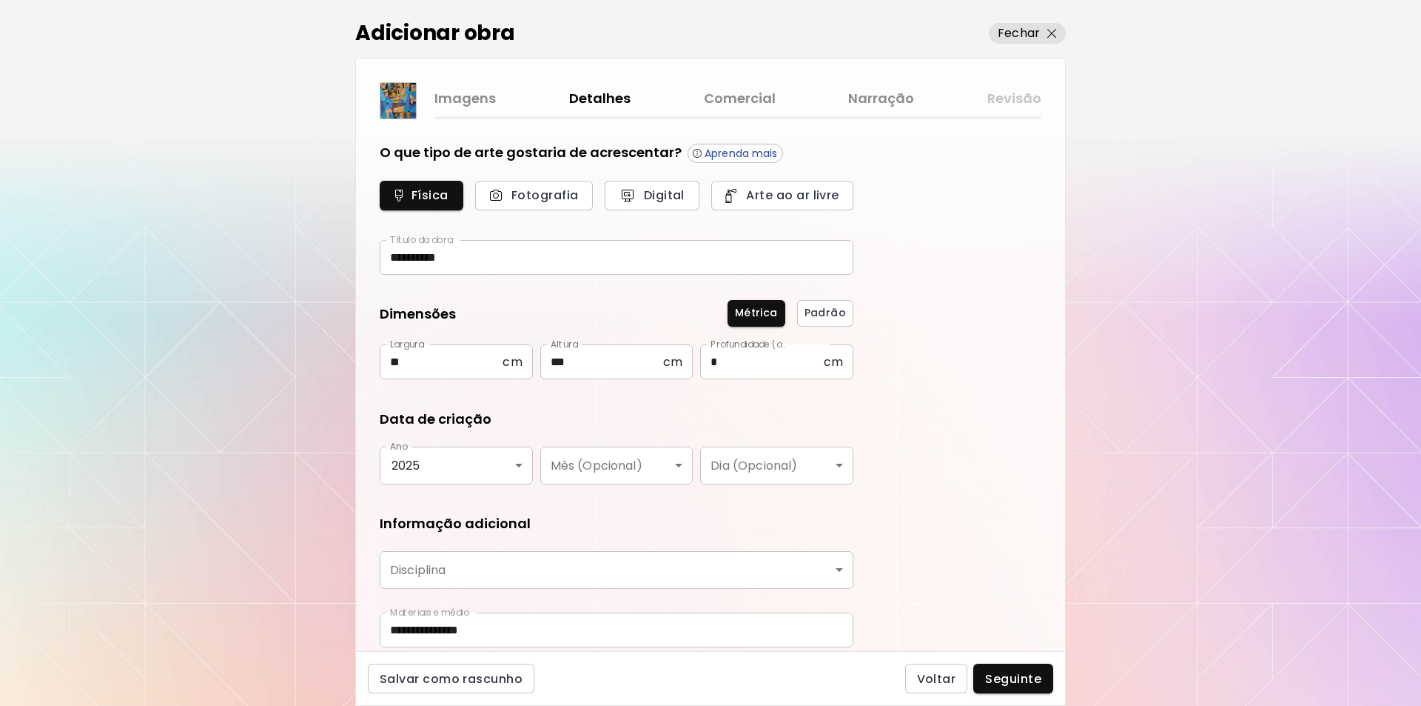
type input "********"
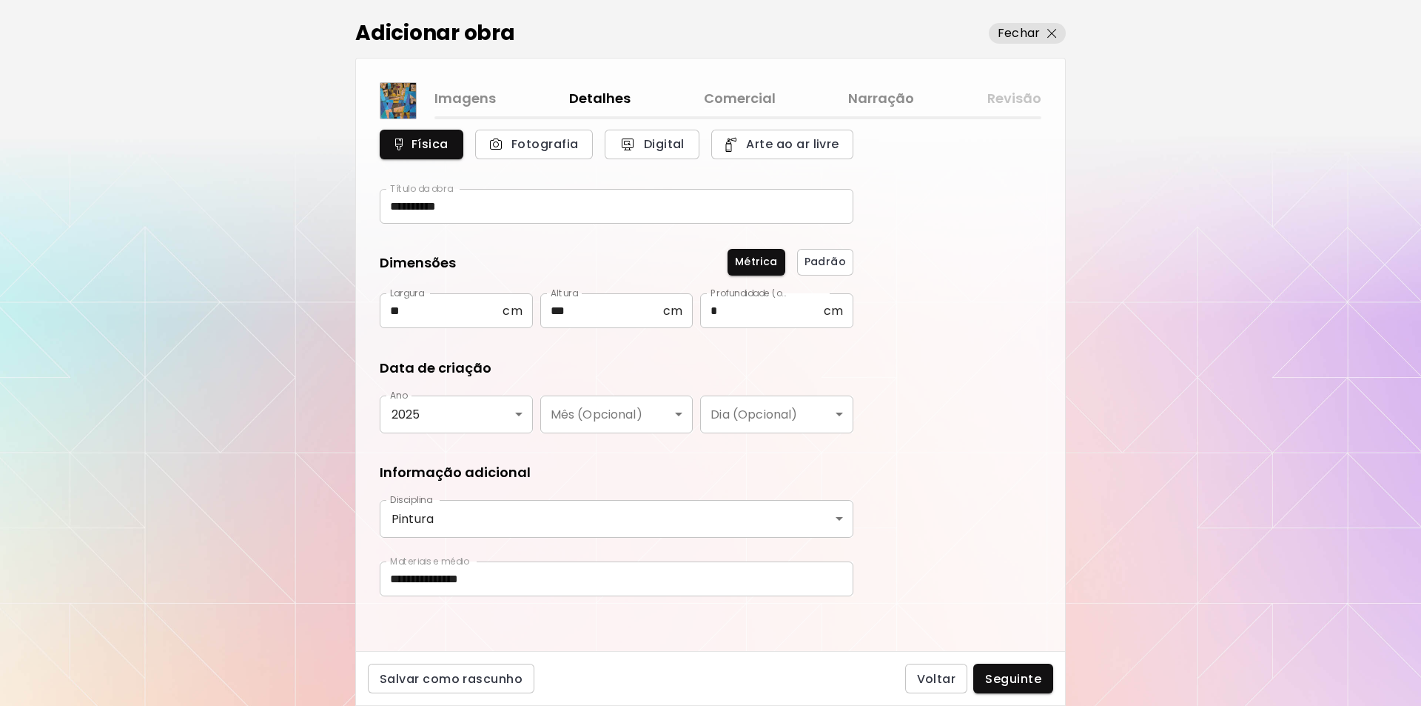
scroll to position [56, 0]
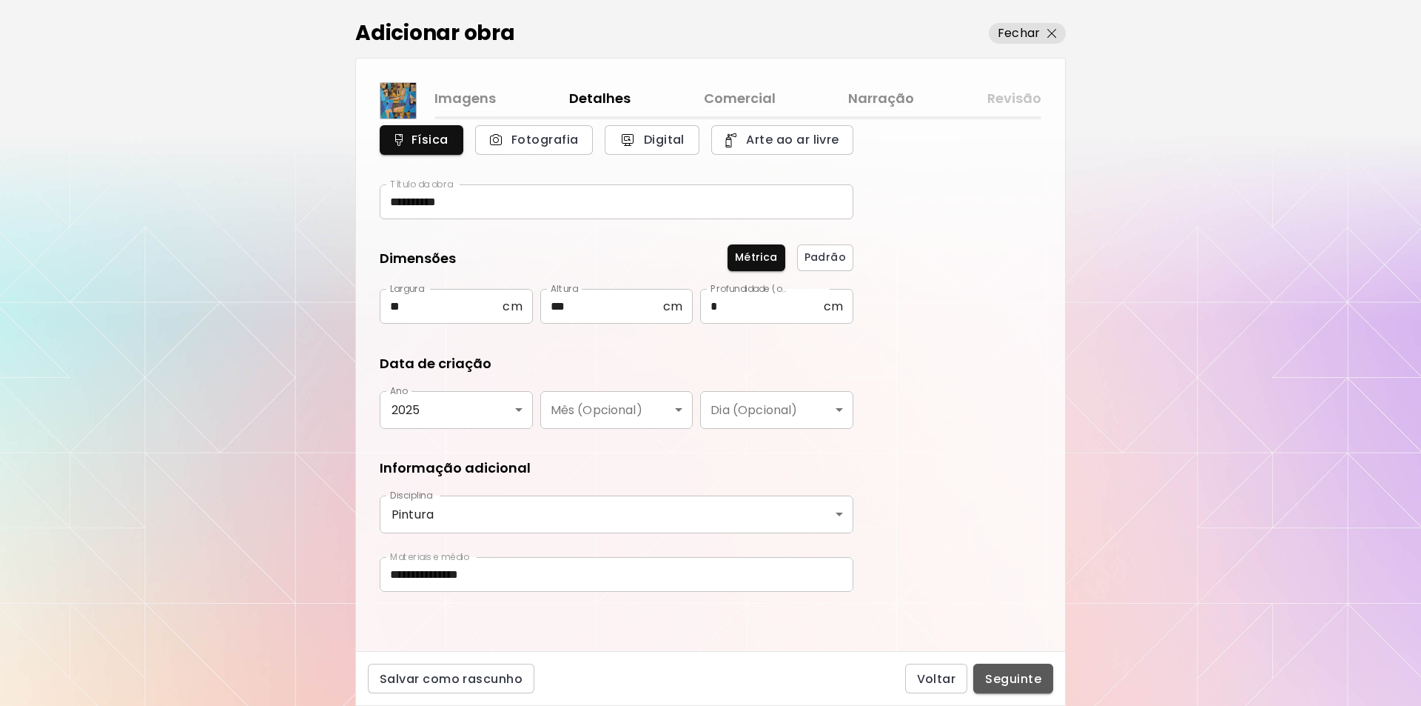
click at [999, 676] on span "Seguinte" at bounding box center [1013, 679] width 56 height 16
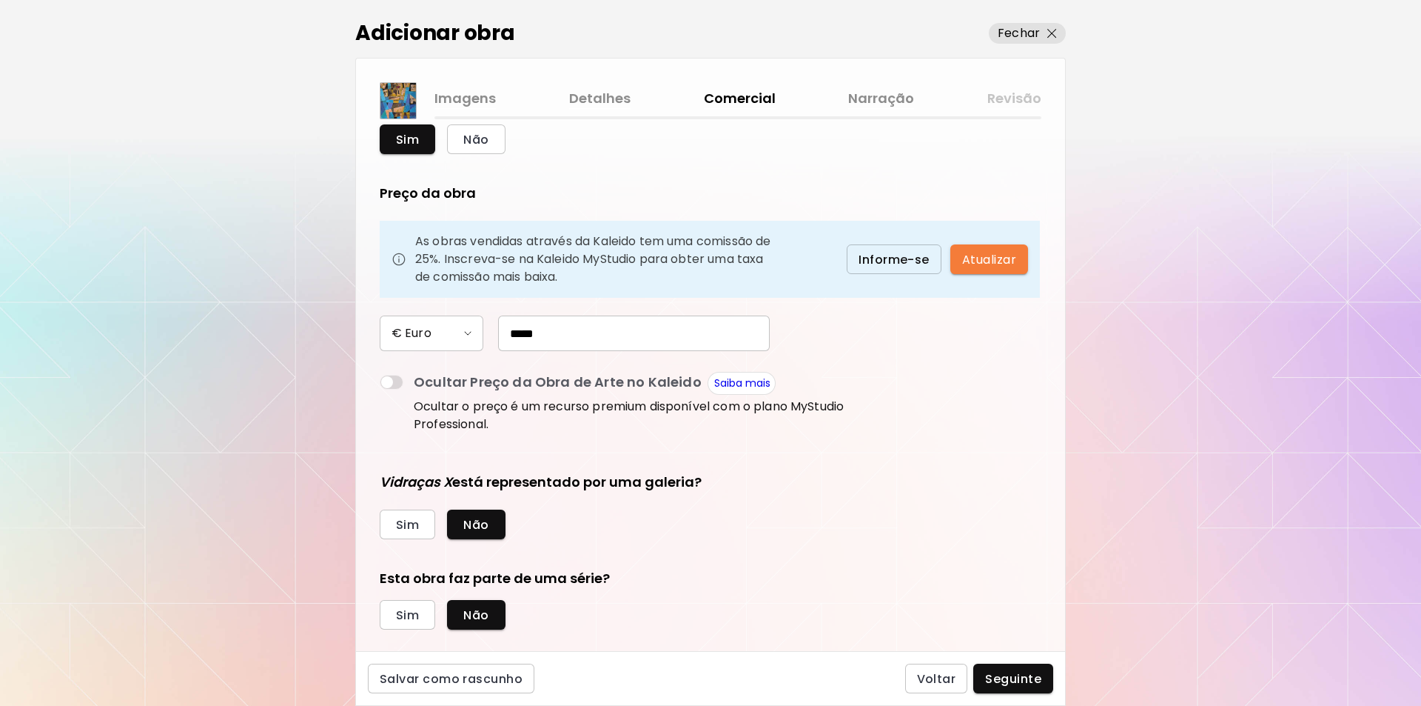
scroll to position [80, 0]
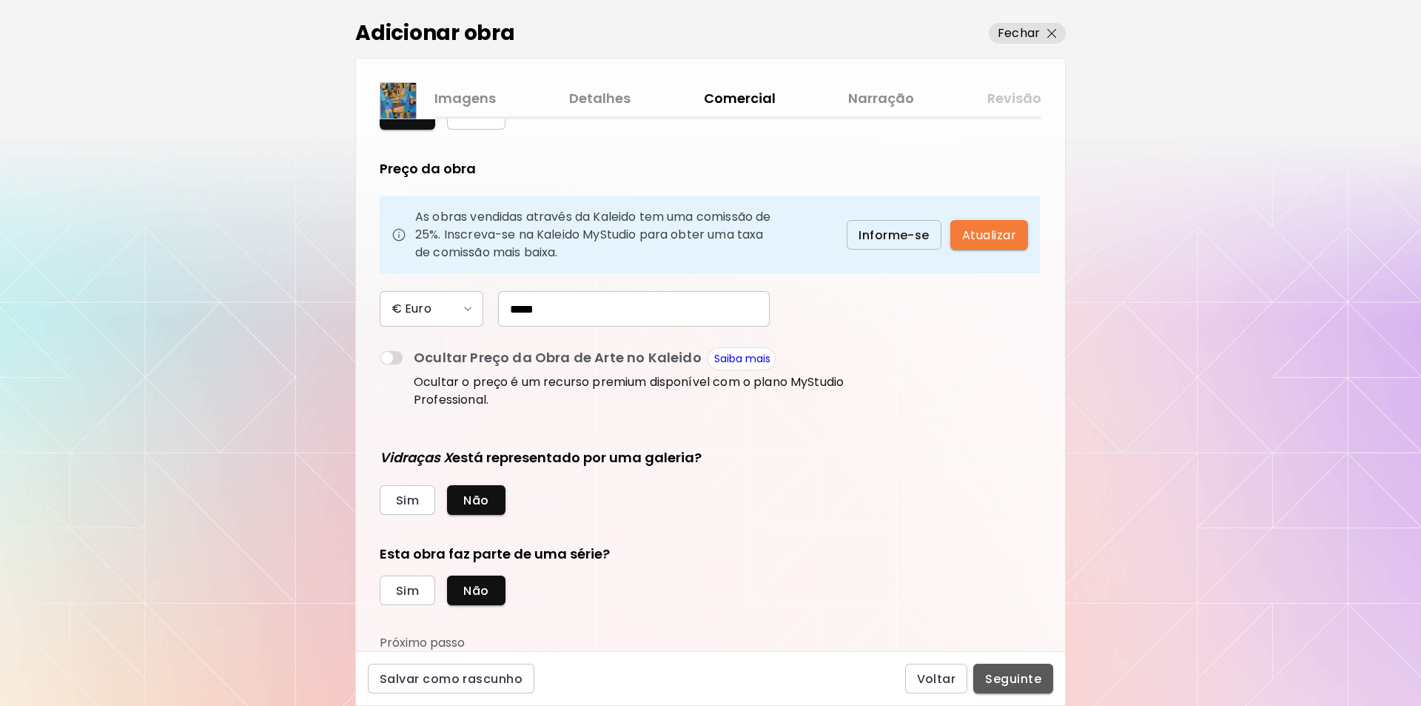
click at [1009, 684] on span "Seguinte" at bounding box center [1013, 679] width 56 height 16
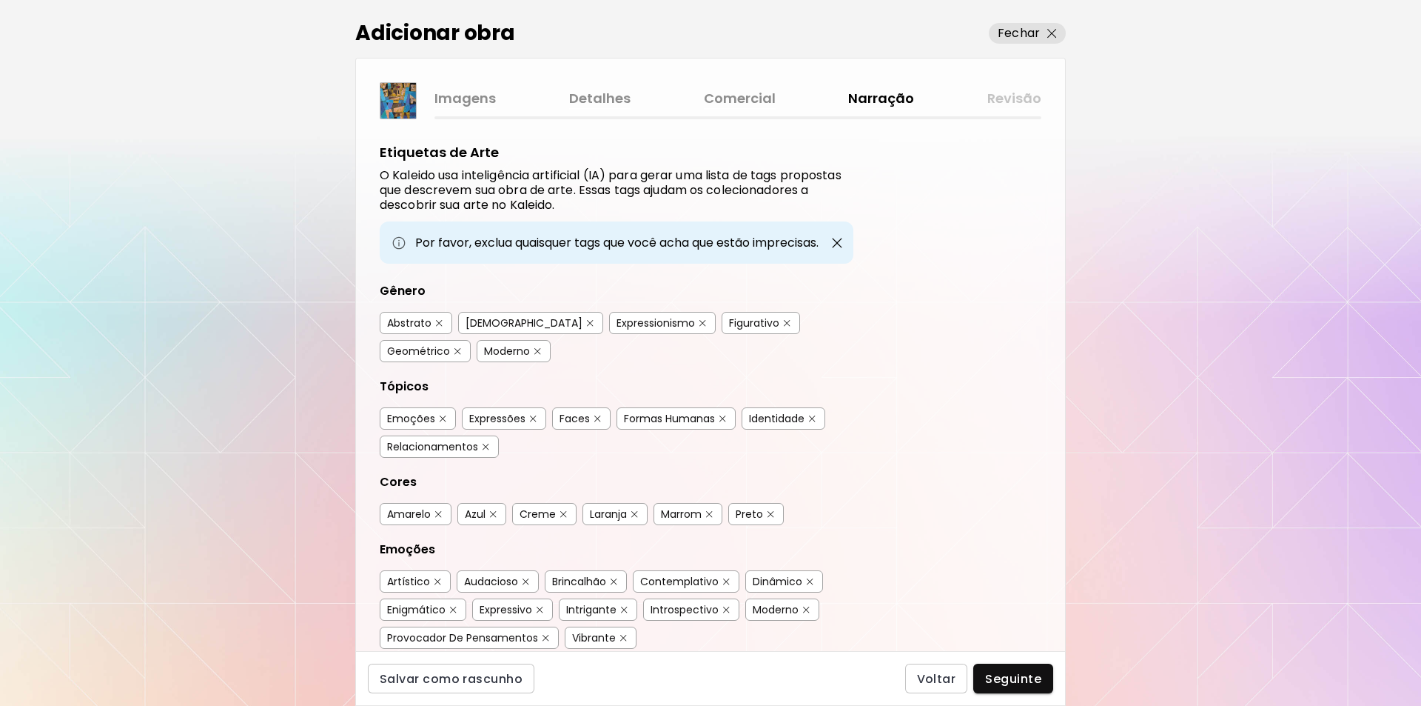
click at [1011, 98] on div "Imagens Detalhes Comercial Narração Revisão" at bounding box center [738, 98] width 607 height 21
click at [898, 97] on div "Imagens Detalhes Comercial Narração Revisão" at bounding box center [738, 98] width 607 height 21
click at [756, 98] on link "Comercial" at bounding box center [740, 98] width 72 height 21
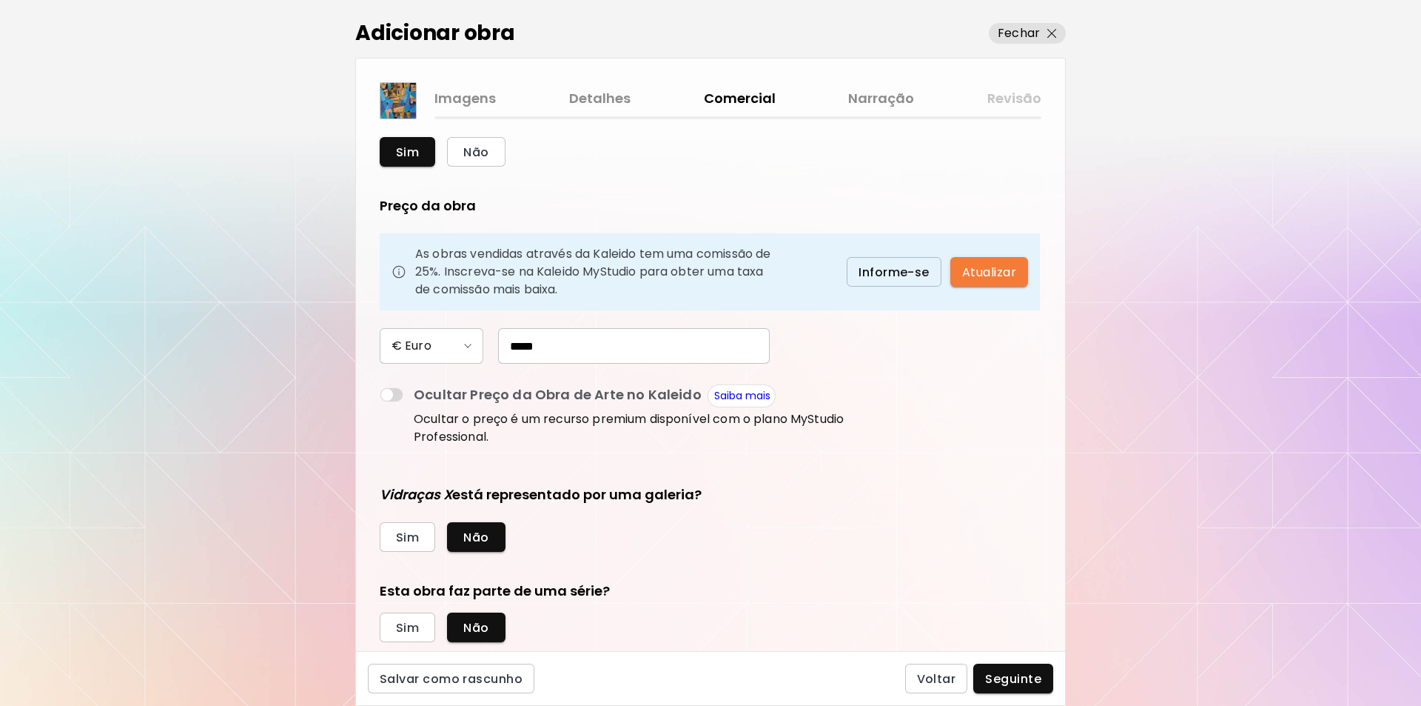
scroll to position [80, 0]
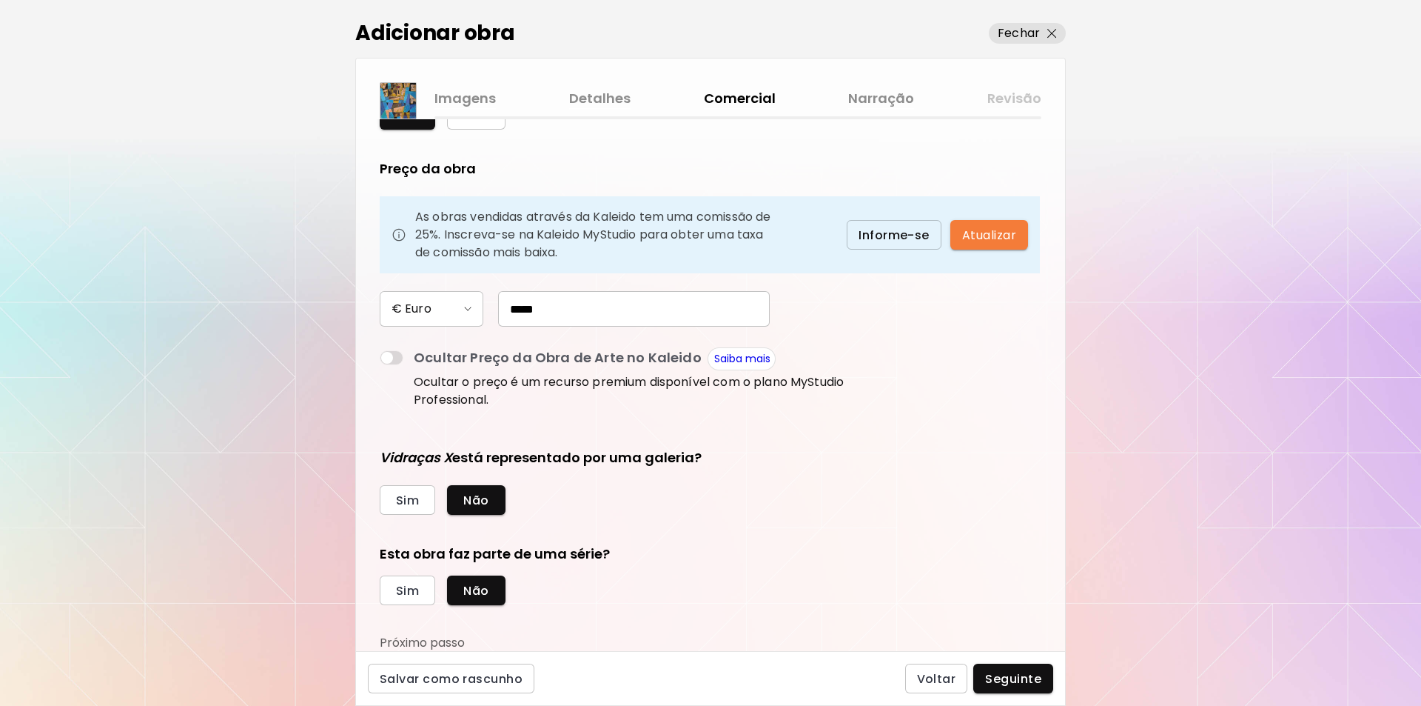
click at [606, 98] on link "Detalhes" at bounding box center [599, 98] width 61 height 21
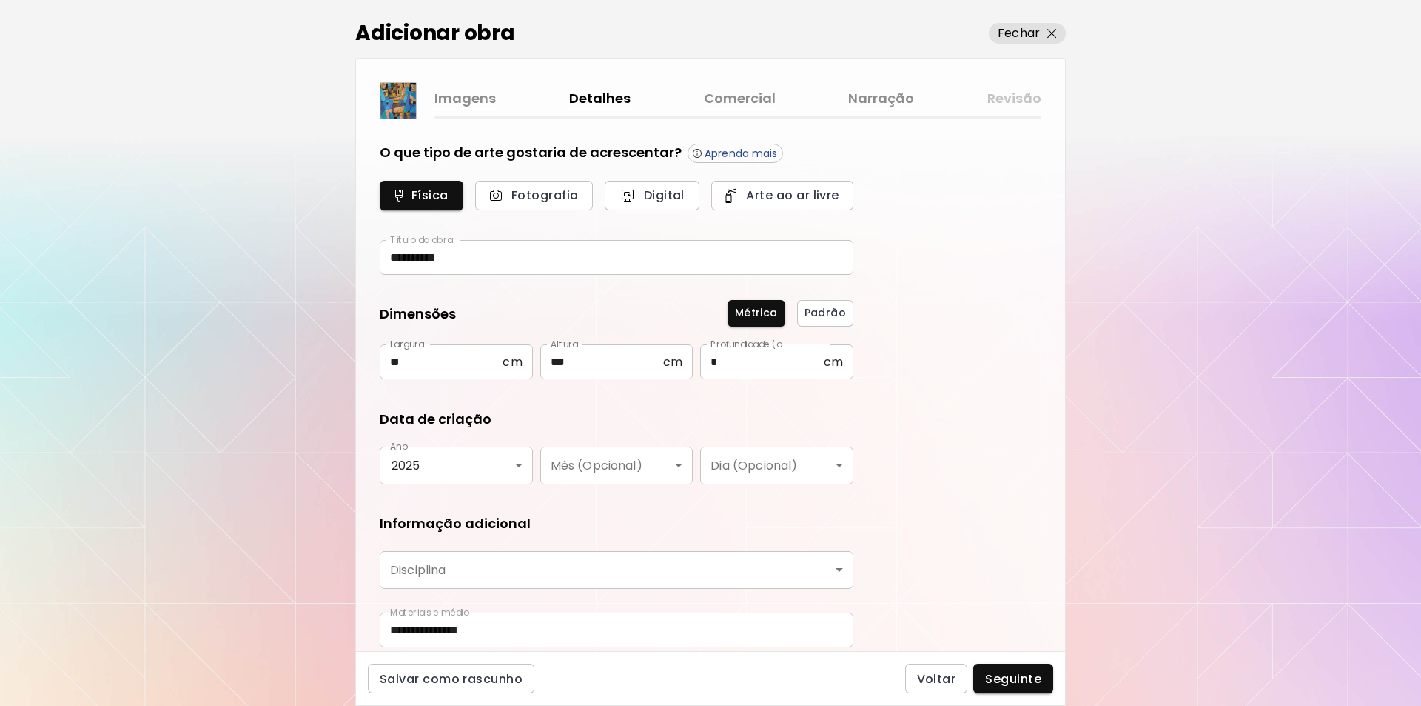
type input "********"
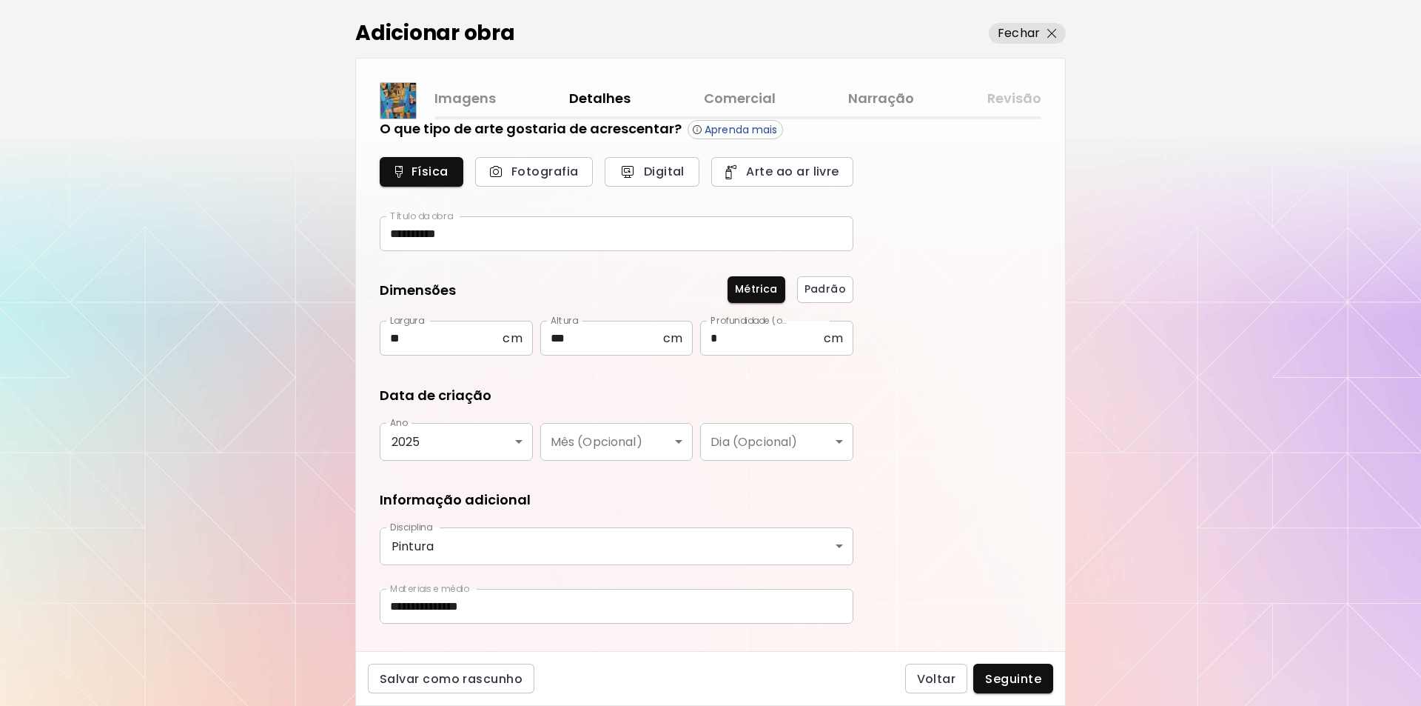
scroll to position [56, 0]
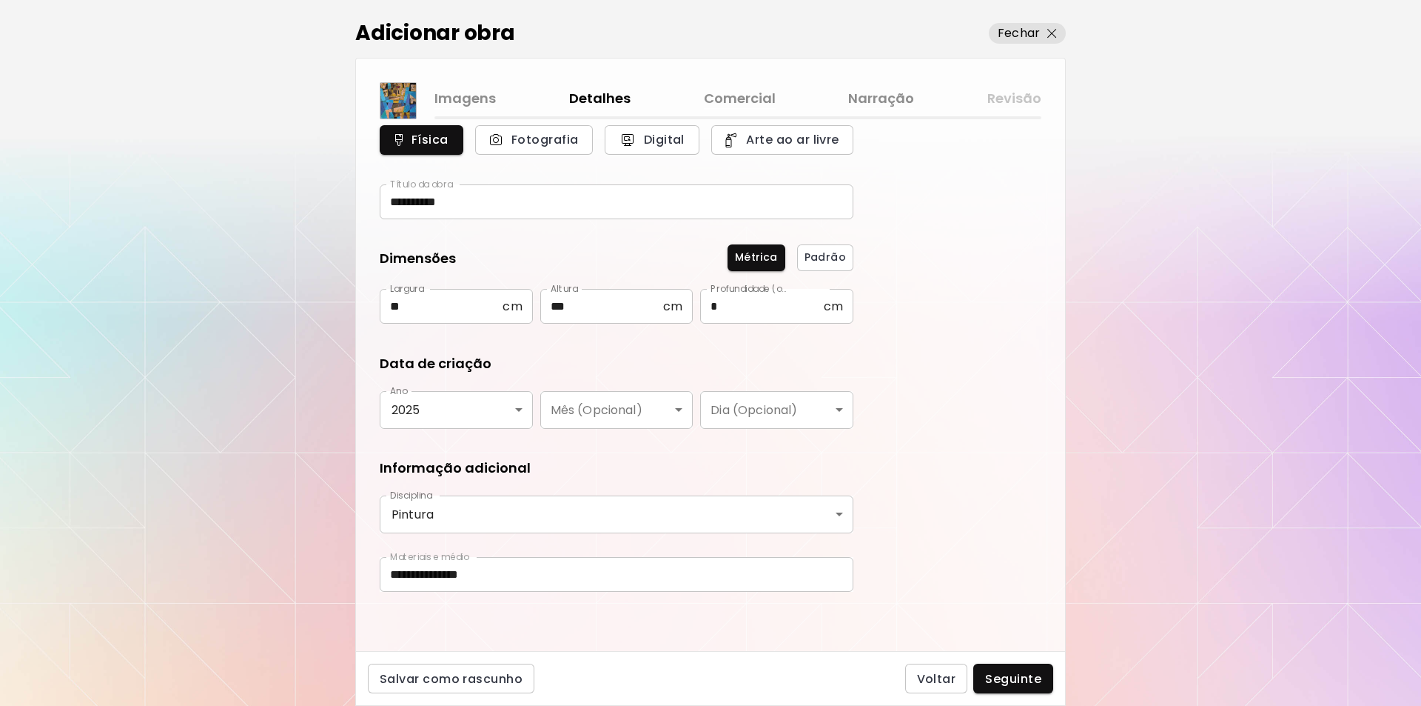
click at [478, 101] on link "Imagens" at bounding box center [465, 98] width 61 height 21
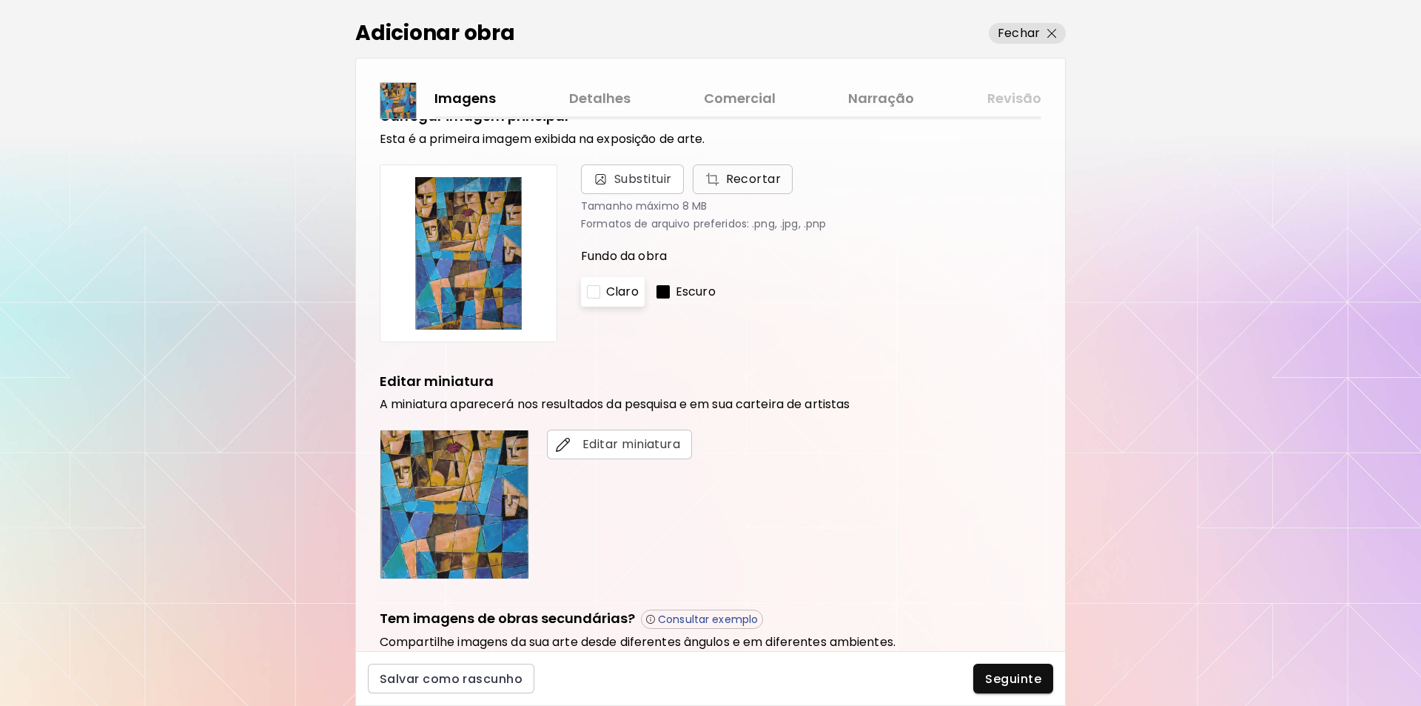
scroll to position [15, 0]
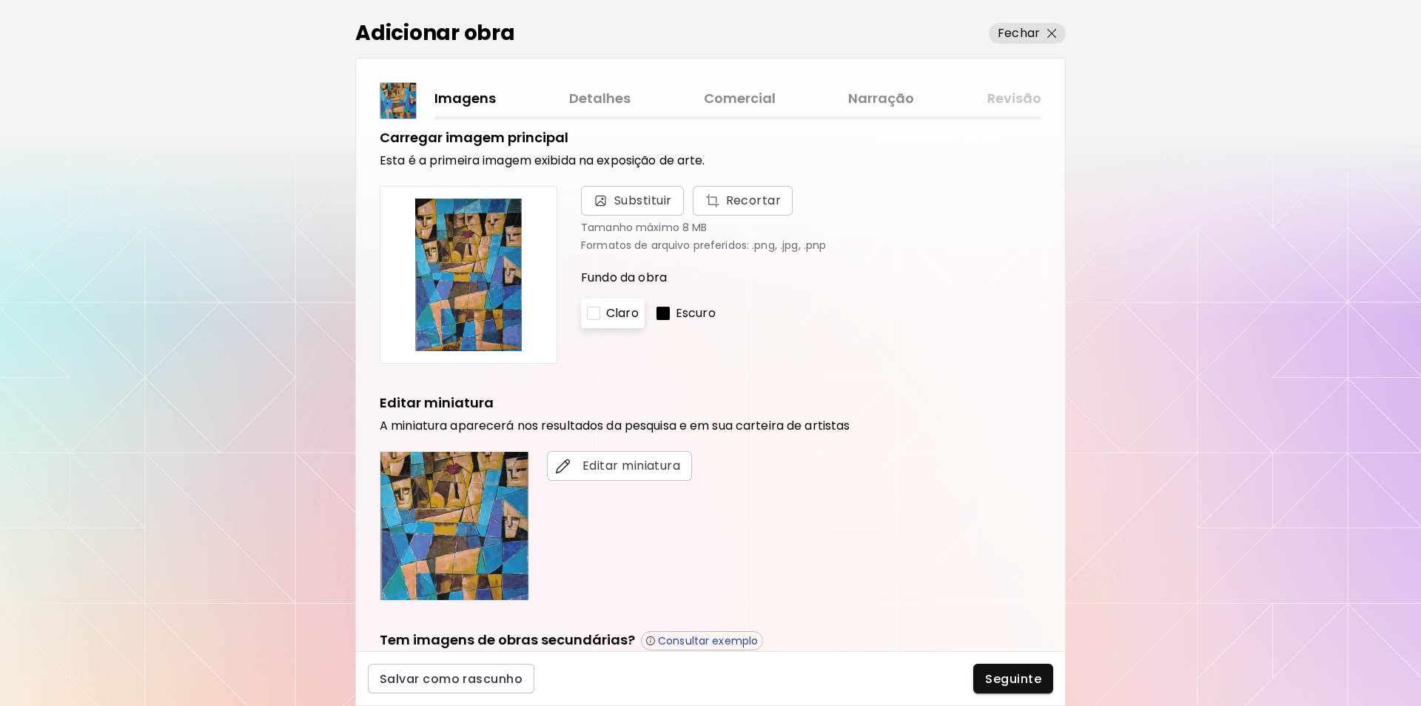
click at [601, 98] on link "Detalhes" at bounding box center [599, 98] width 61 height 21
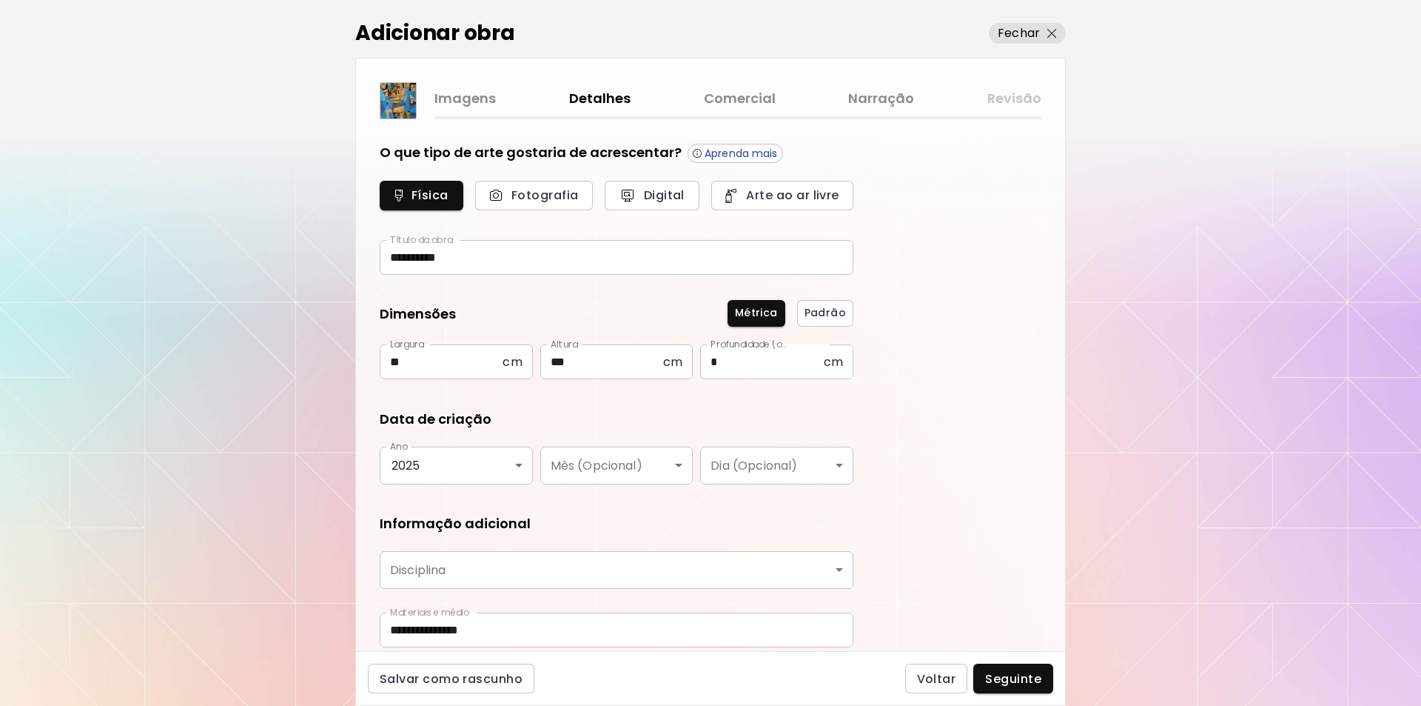
type input "********"
click at [745, 96] on link "Comercial" at bounding box center [740, 98] width 72 height 21
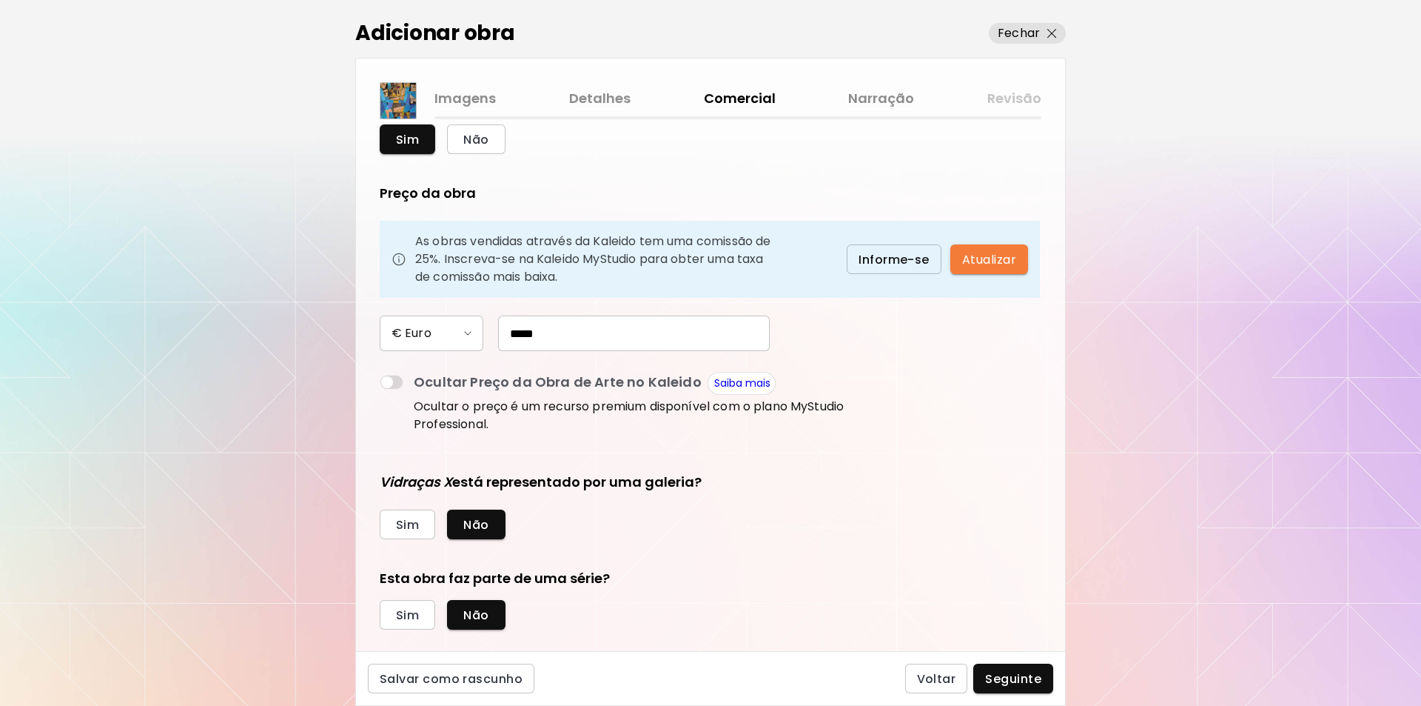
scroll to position [80, 0]
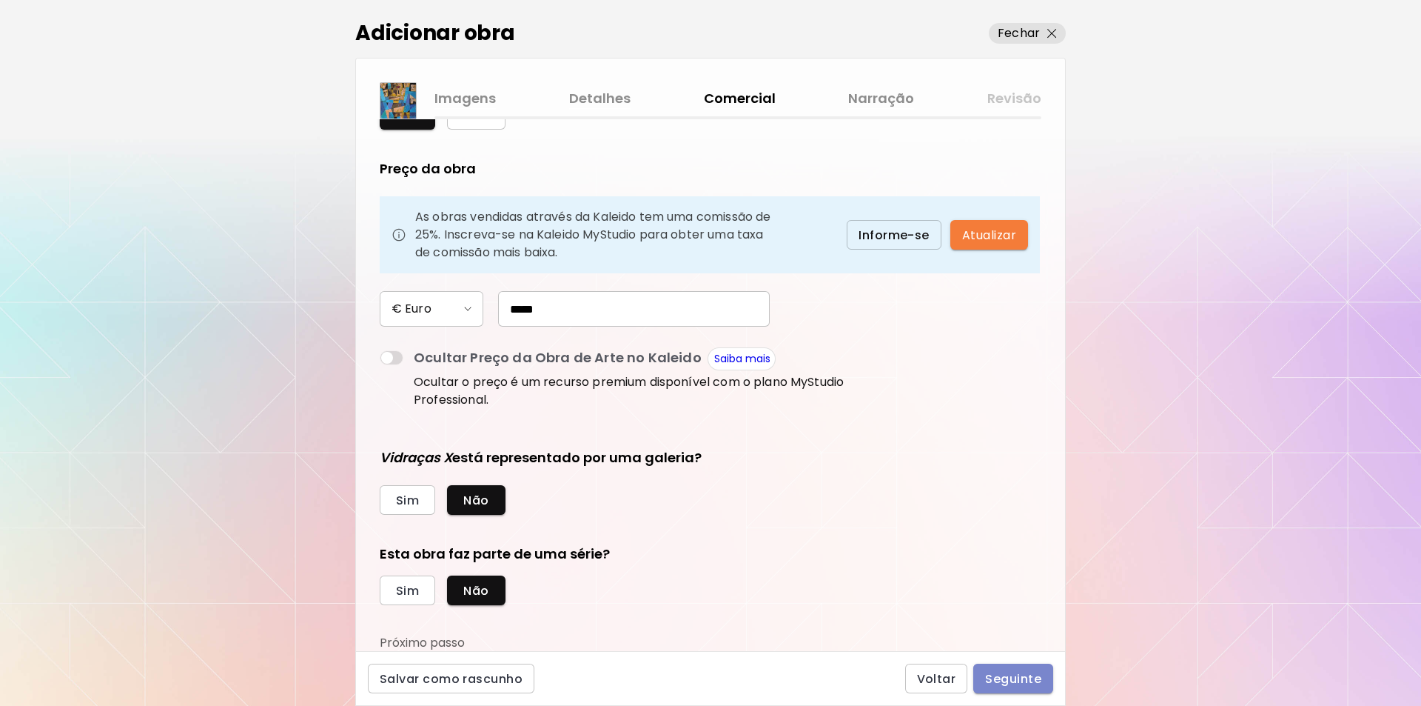
click at [1009, 677] on span "Seguinte" at bounding box center [1013, 679] width 56 height 16
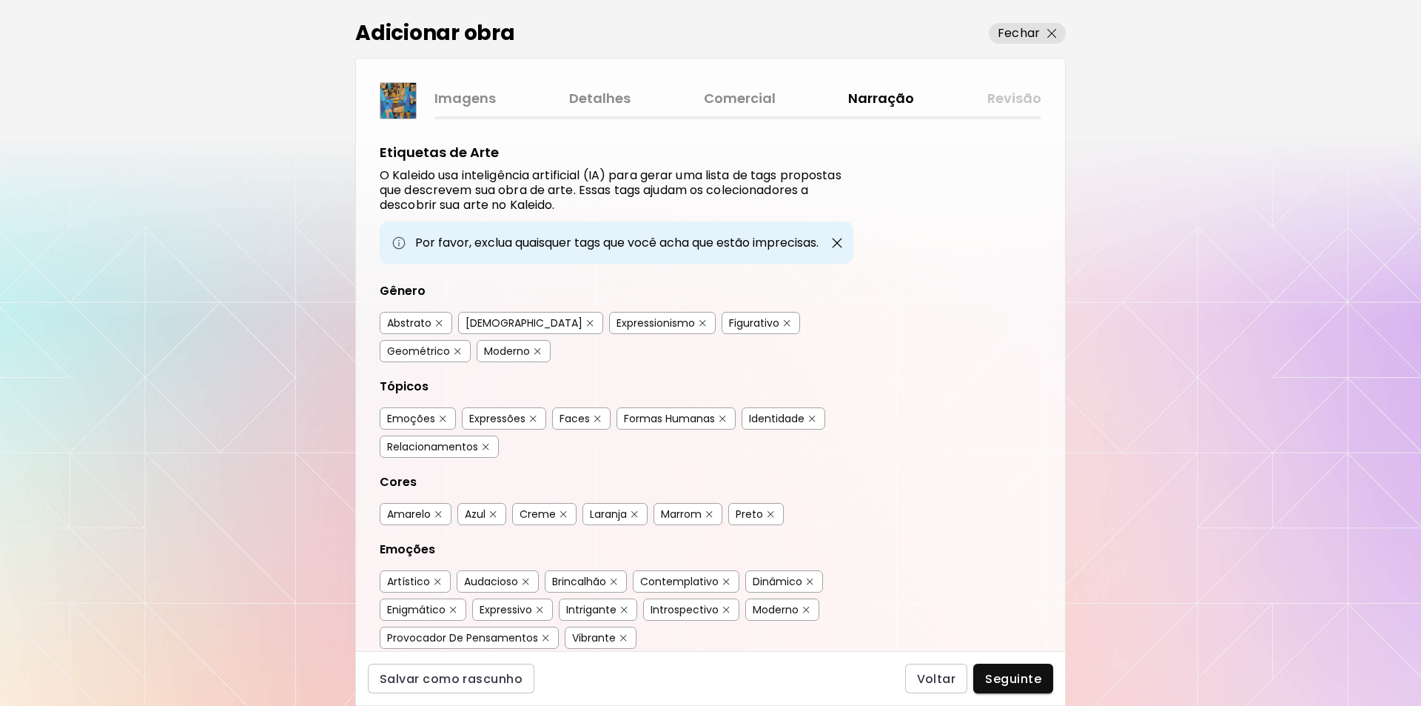
click at [409, 324] on div "Abstrato" at bounding box center [409, 322] width 44 height 15
click at [443, 416] on img "button" at bounding box center [443, 418] width 7 height 7
click at [563, 513] on img "button" at bounding box center [563, 514] width 7 height 7
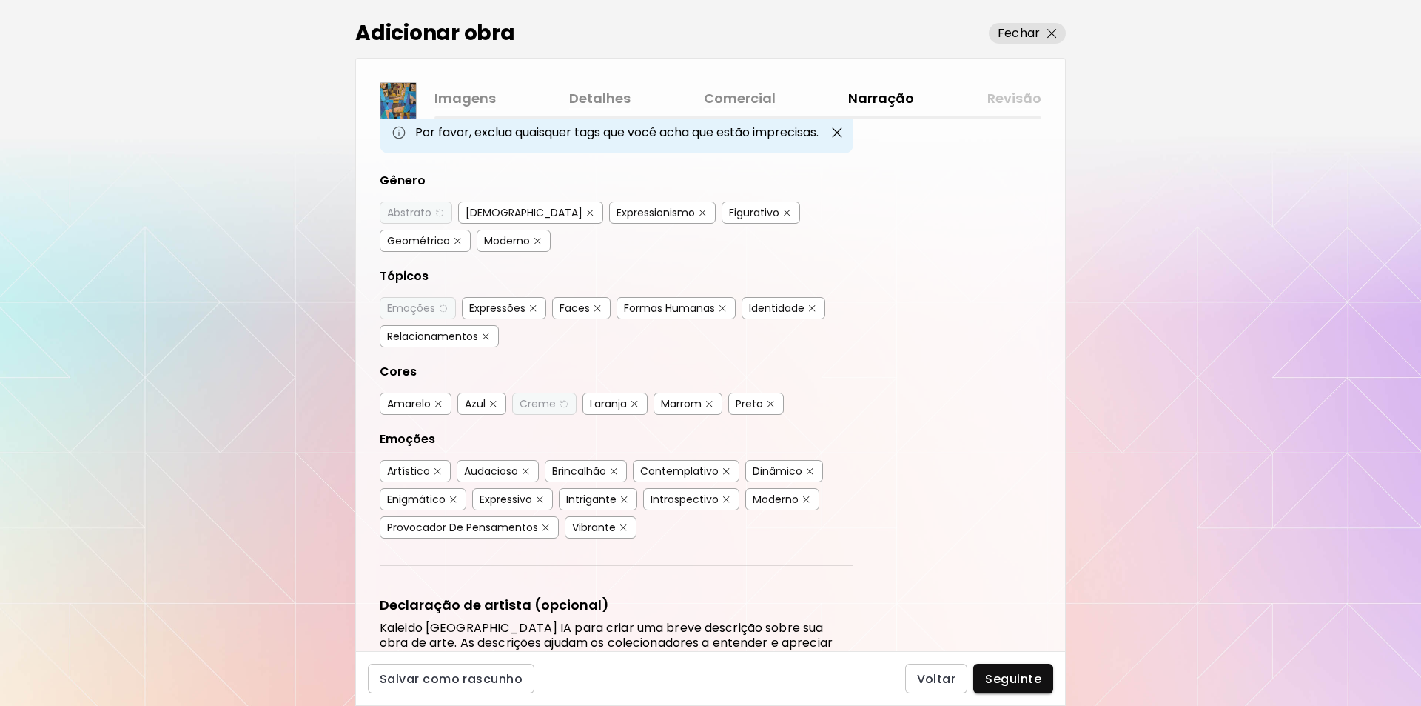
scroll to position [114, 0]
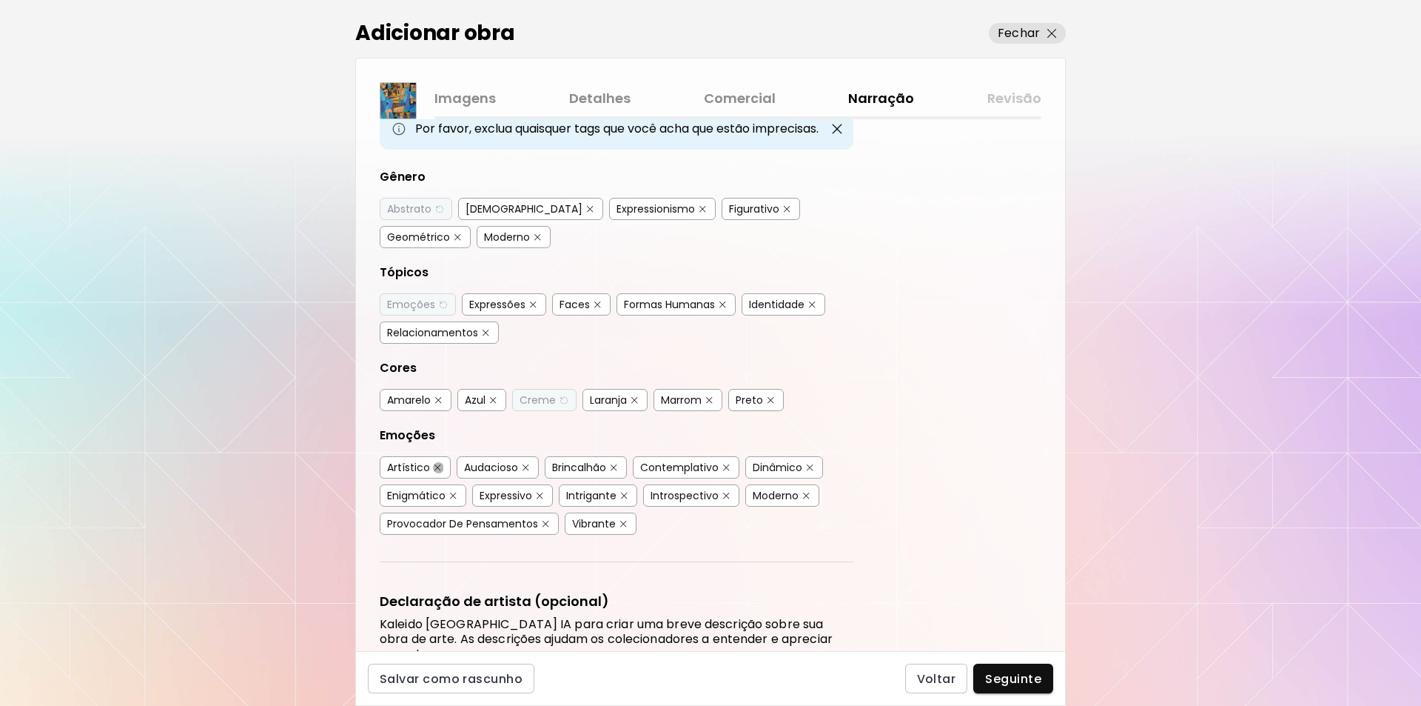
click at [435, 466] on img "button" at bounding box center [438, 467] width 7 height 7
click at [614, 467] on img "button" at bounding box center [614, 467] width 7 height 7
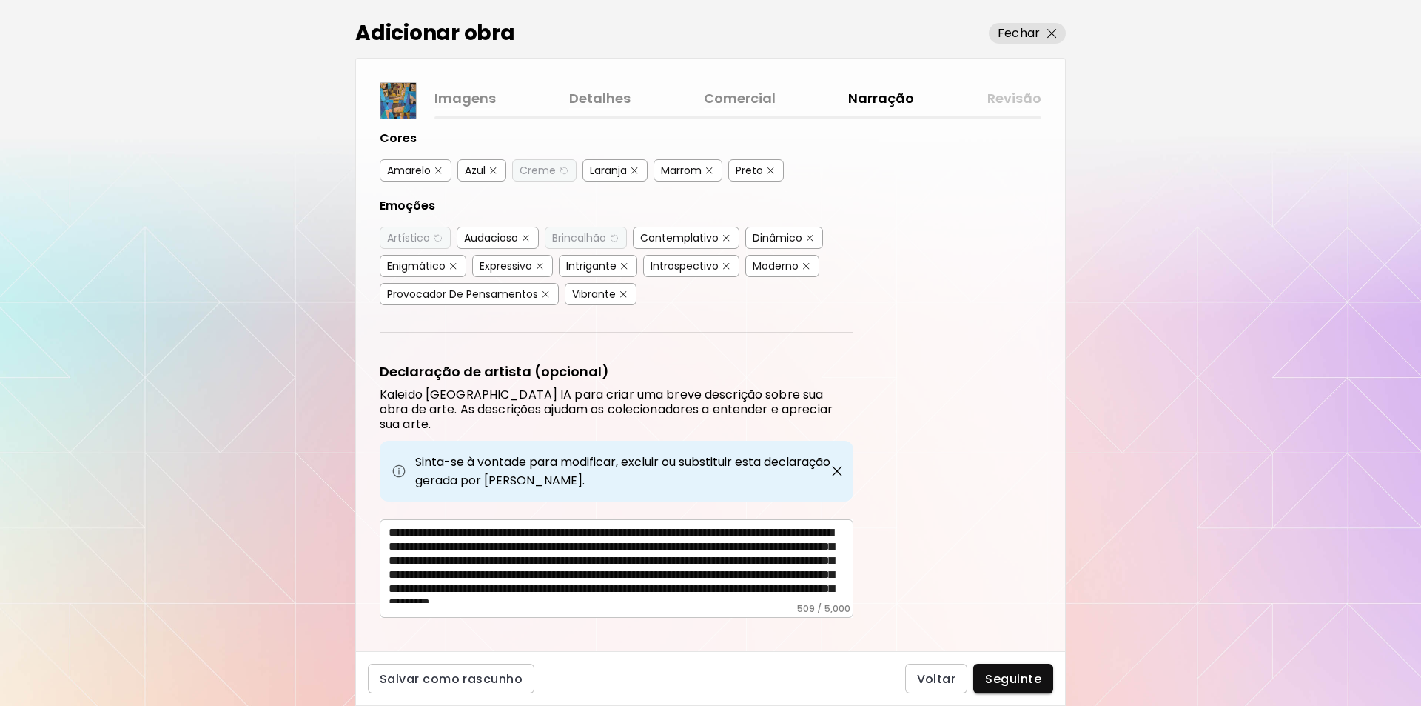
scroll to position [349, 0]
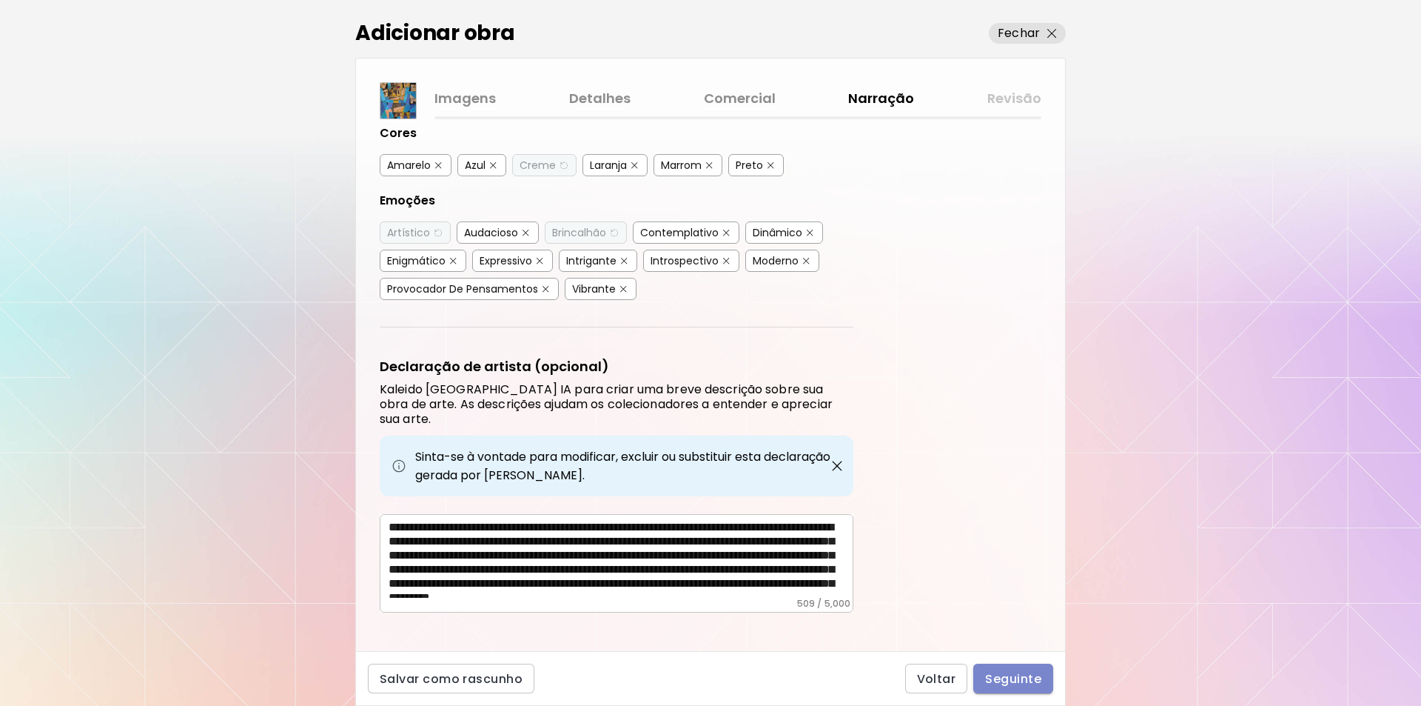
click at [1003, 676] on span "Seguinte" at bounding box center [1013, 679] width 56 height 16
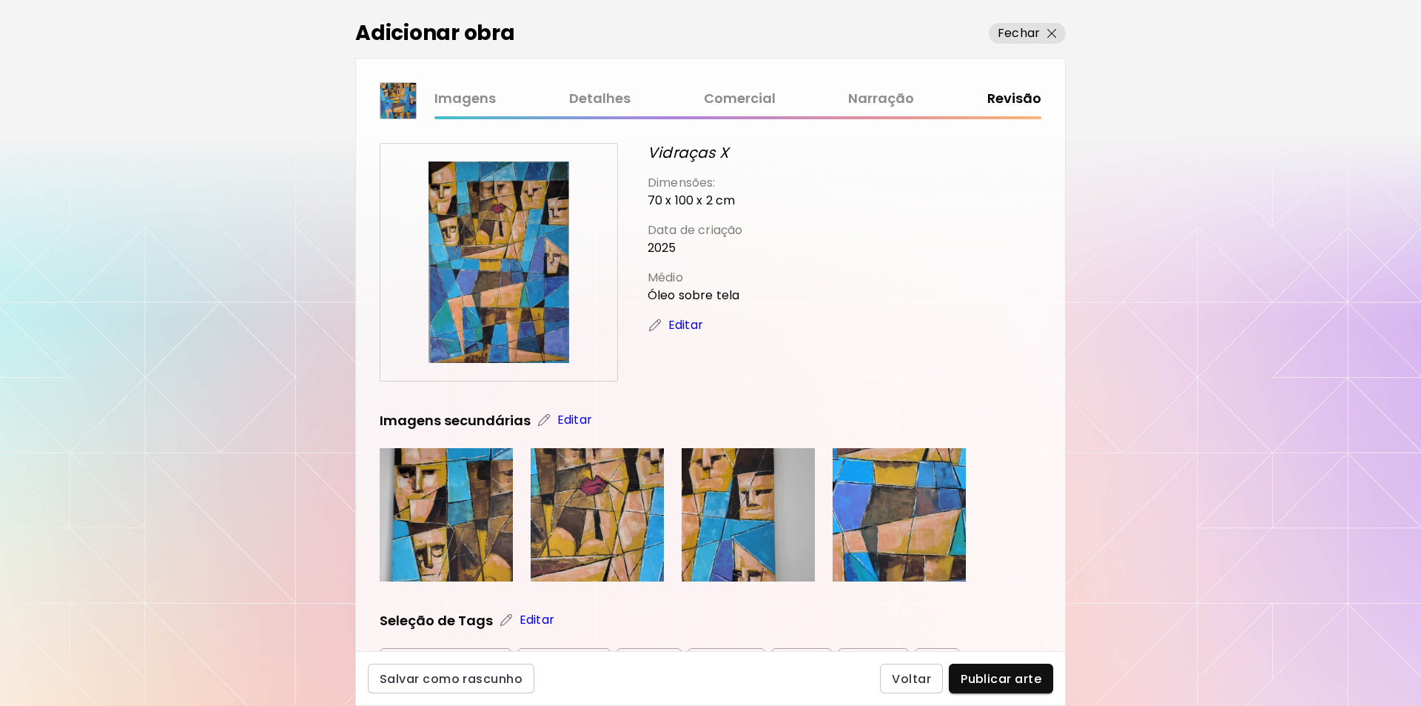
click at [1016, 96] on div "Imagens Detalhes Comercial Narração Revisão" at bounding box center [738, 98] width 607 height 21
click at [571, 421] on p "Editar" at bounding box center [574, 420] width 35 height 18
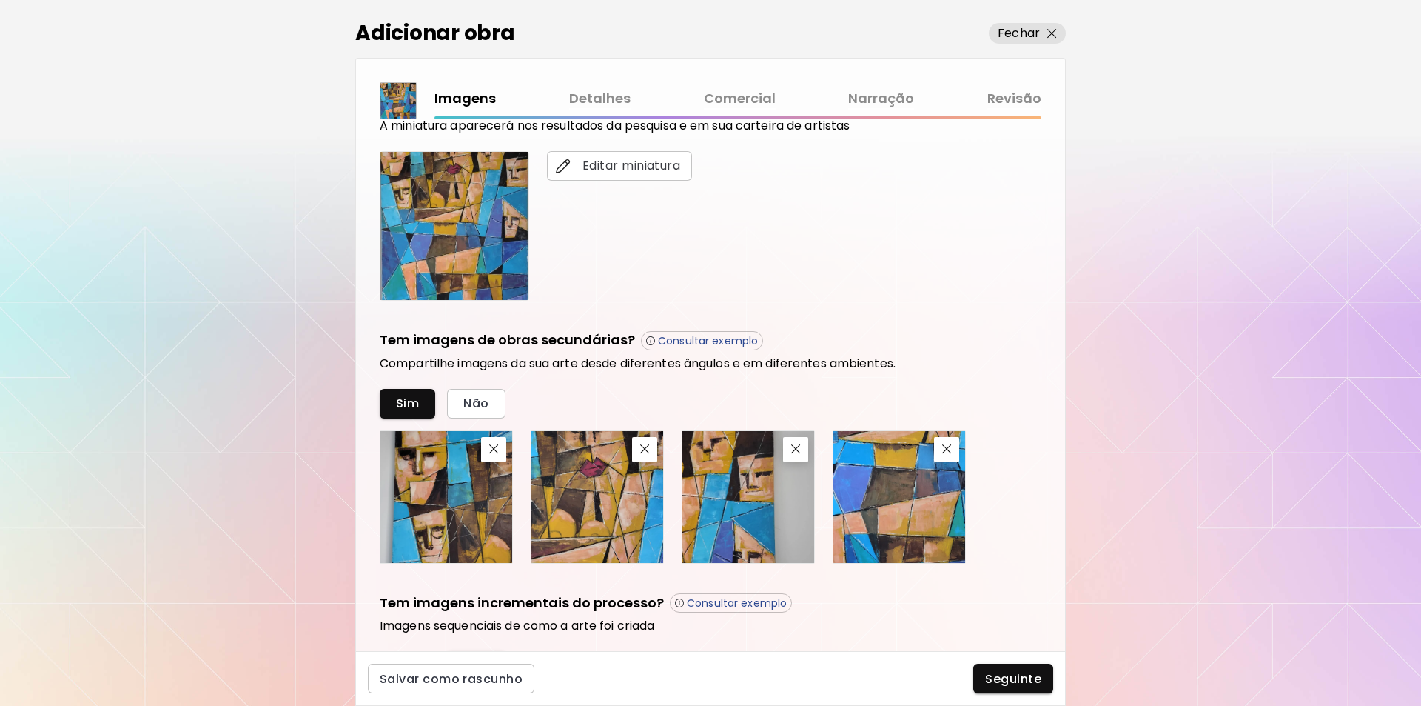
scroll to position [398, 0]
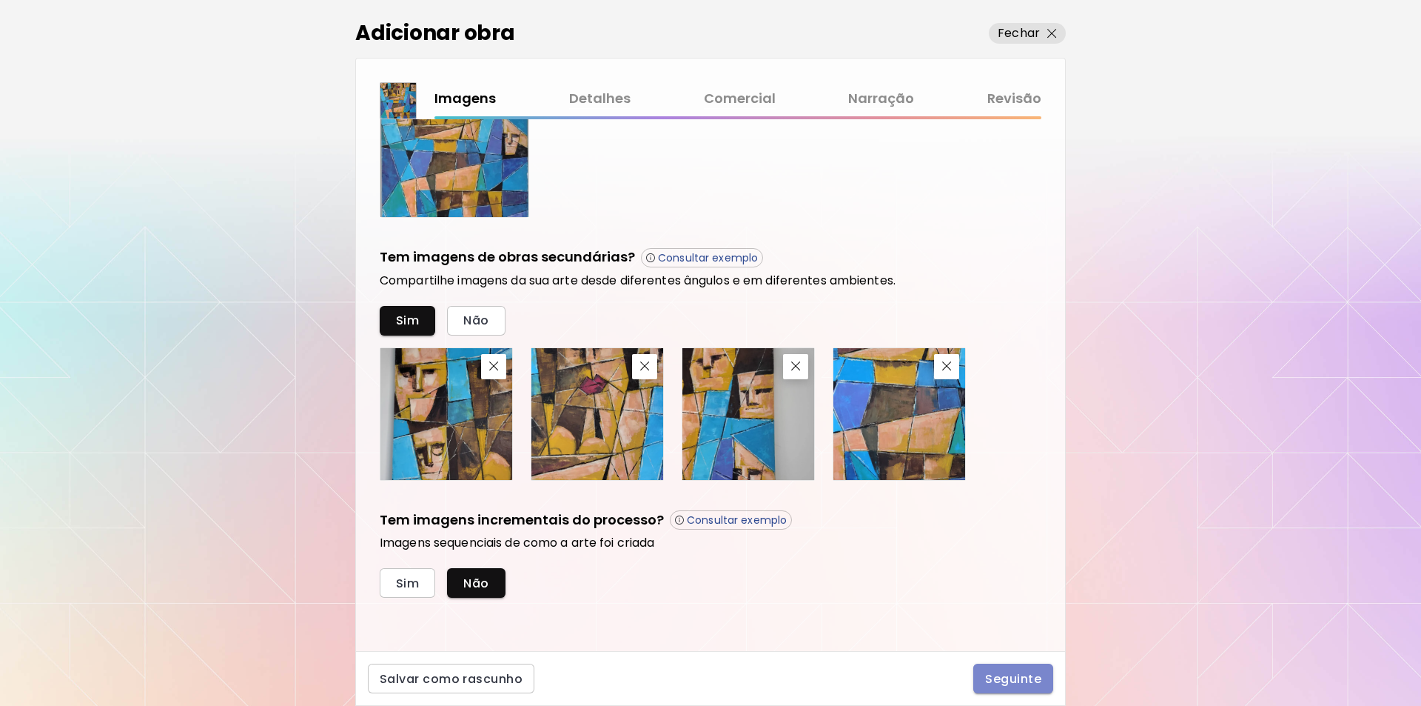
click at [1000, 675] on span "Seguinte" at bounding box center [1013, 679] width 56 height 16
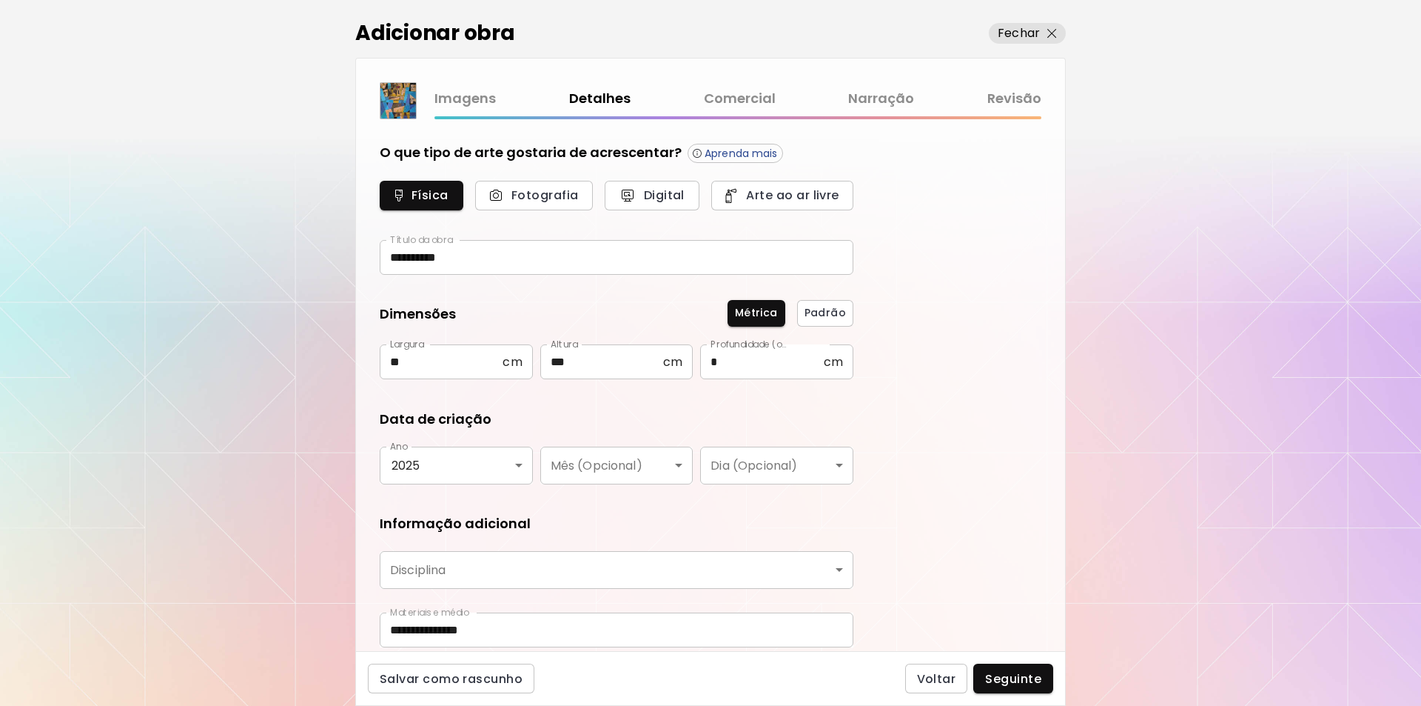
type input "********"
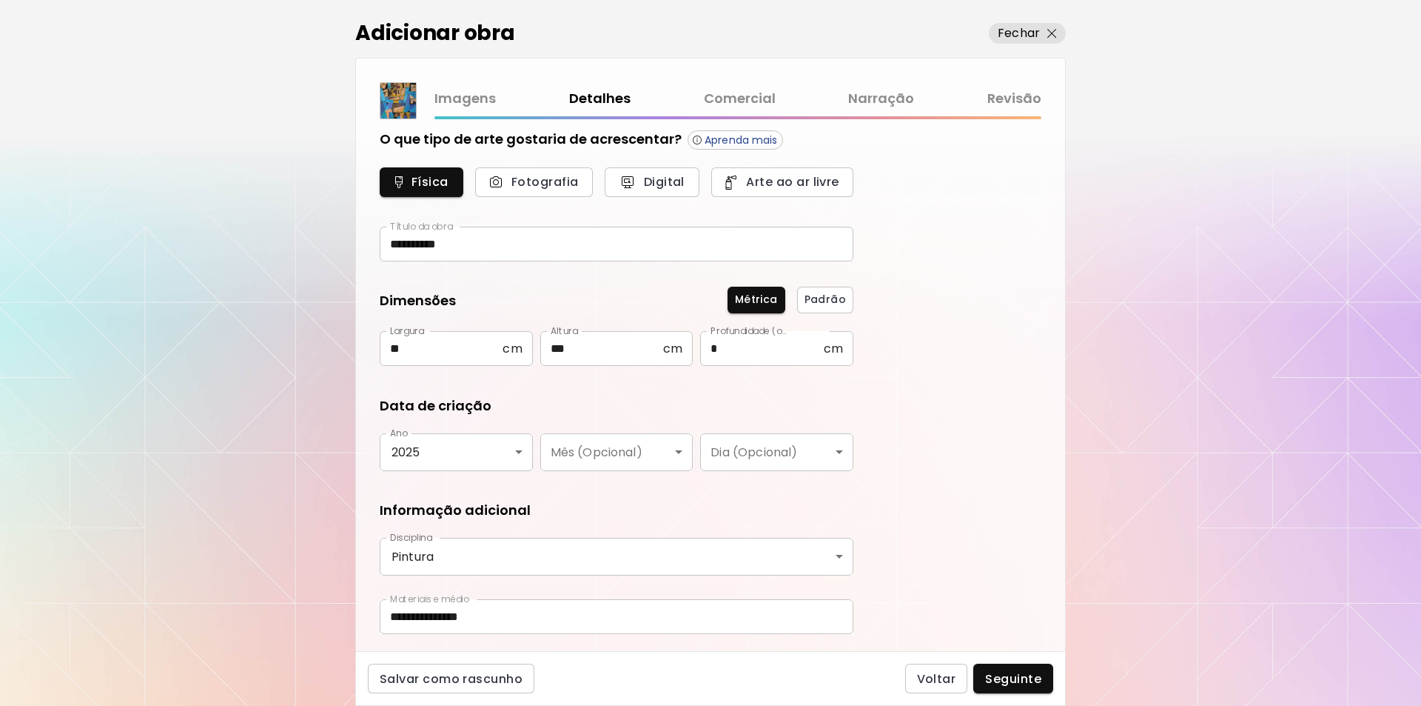
scroll to position [56, 0]
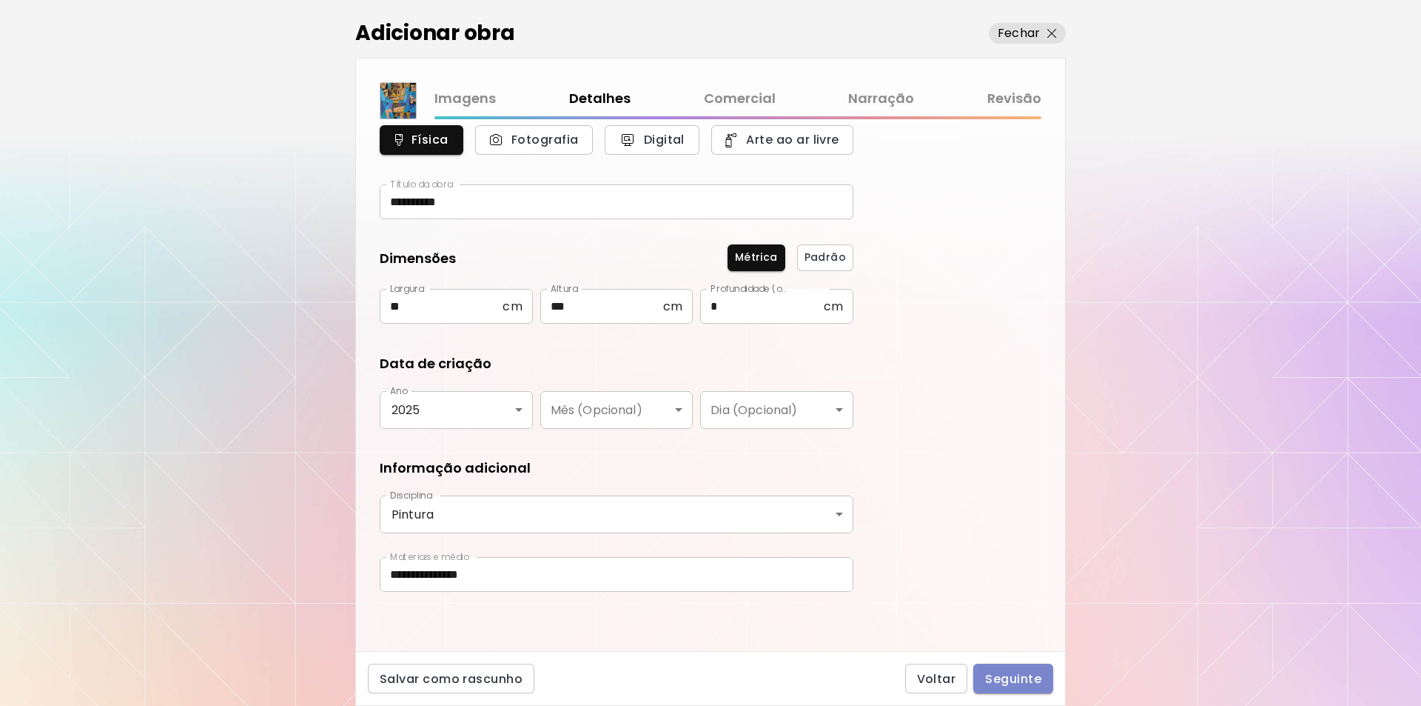
click at [1005, 680] on span "Seguinte" at bounding box center [1013, 679] width 56 height 16
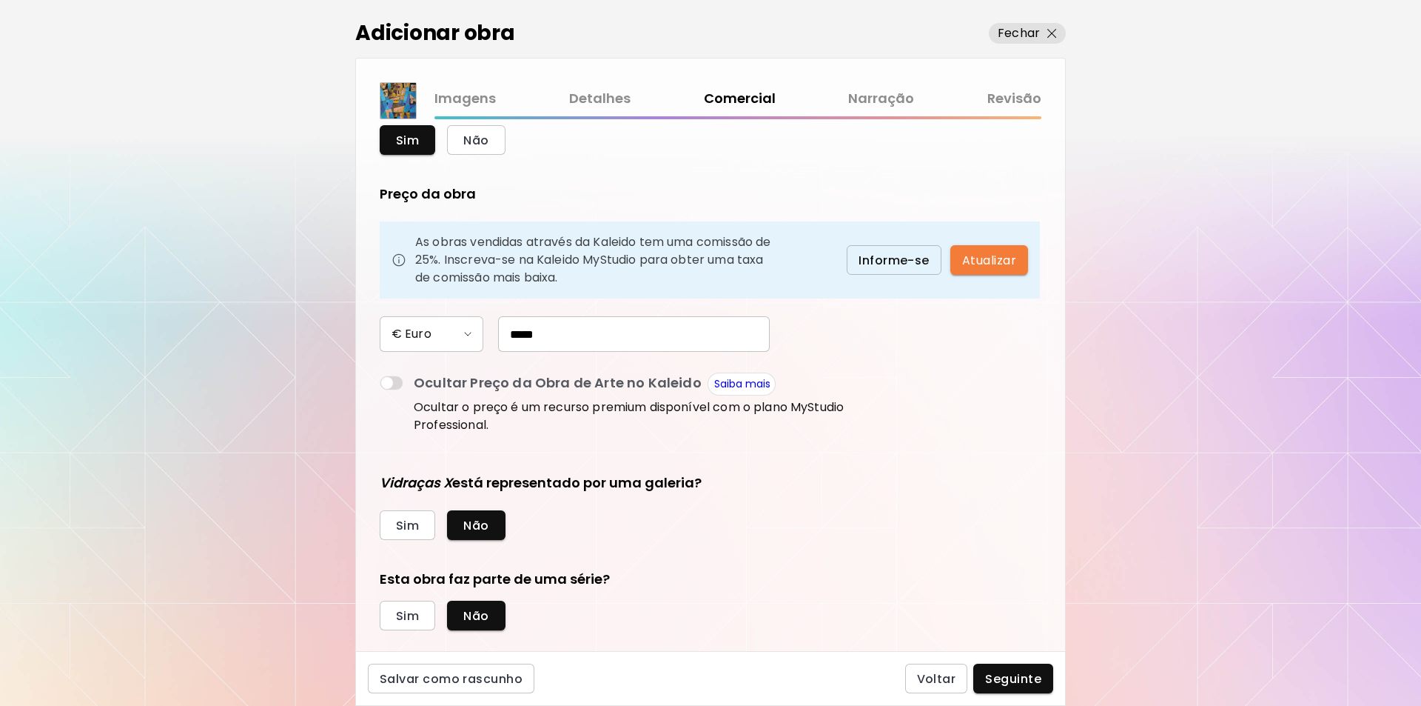
scroll to position [80, 0]
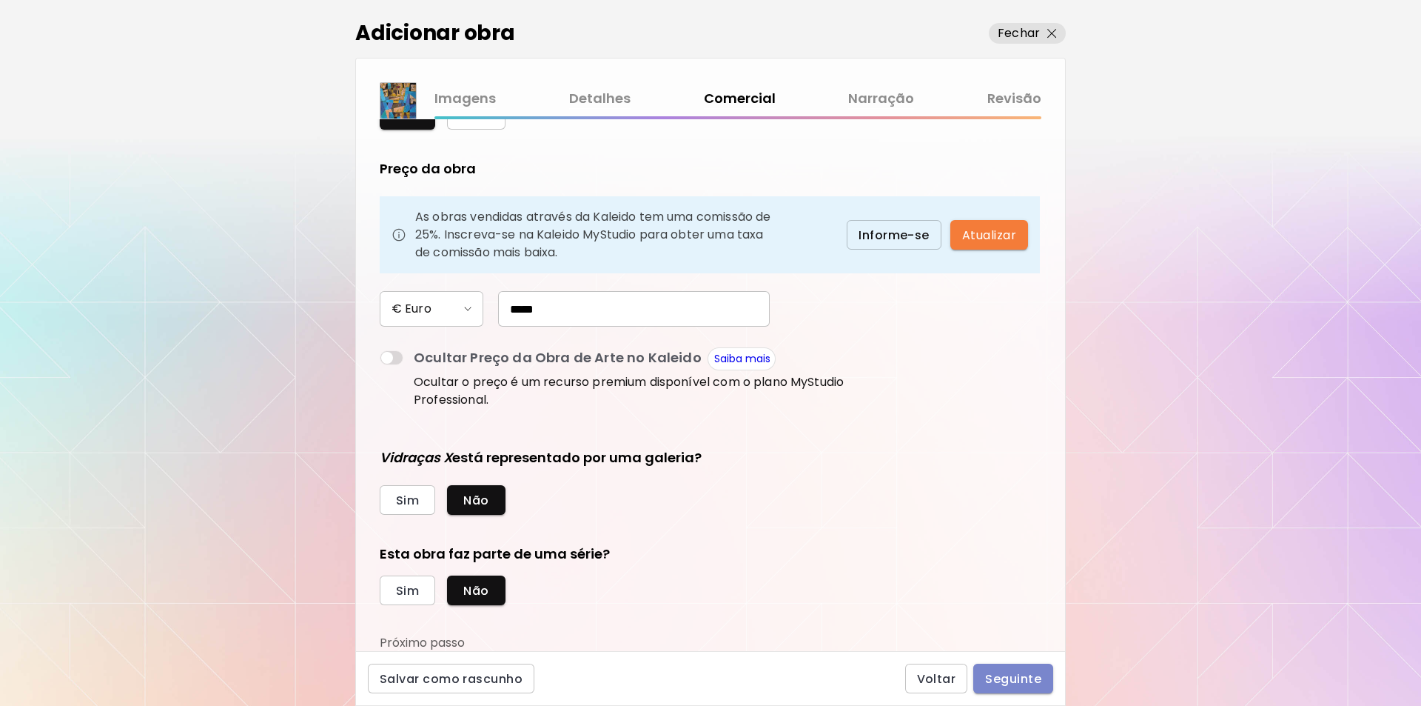
click at [1011, 677] on span "Seguinte" at bounding box center [1013, 679] width 56 height 16
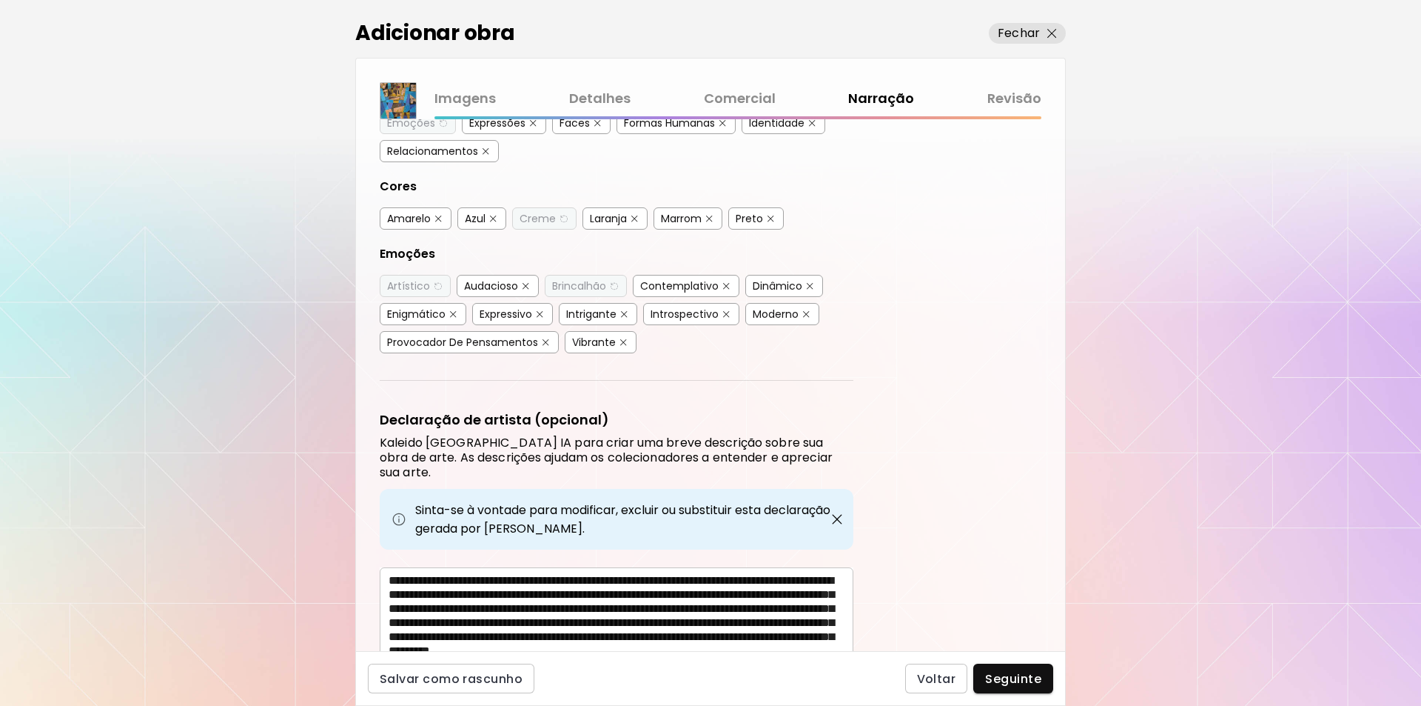
scroll to position [349, 0]
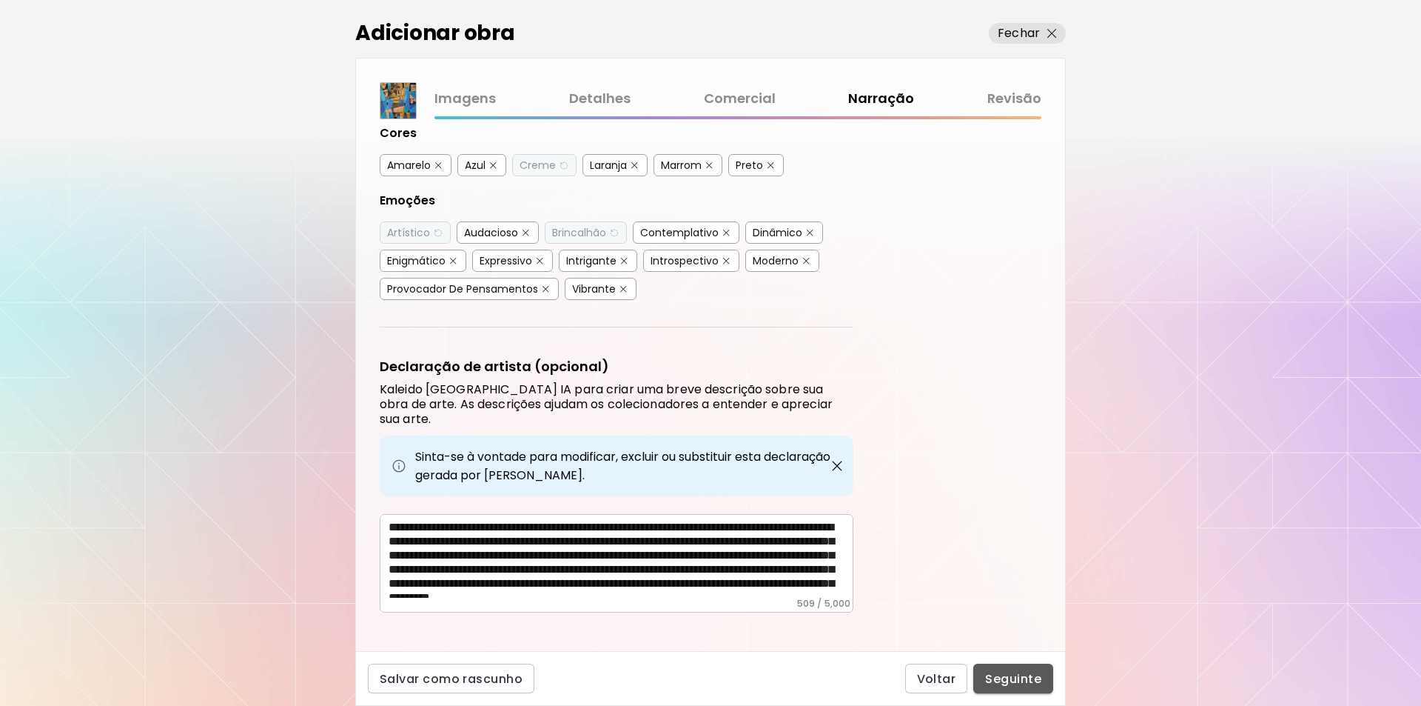
click at [1008, 677] on span "Seguinte" at bounding box center [1013, 679] width 56 height 16
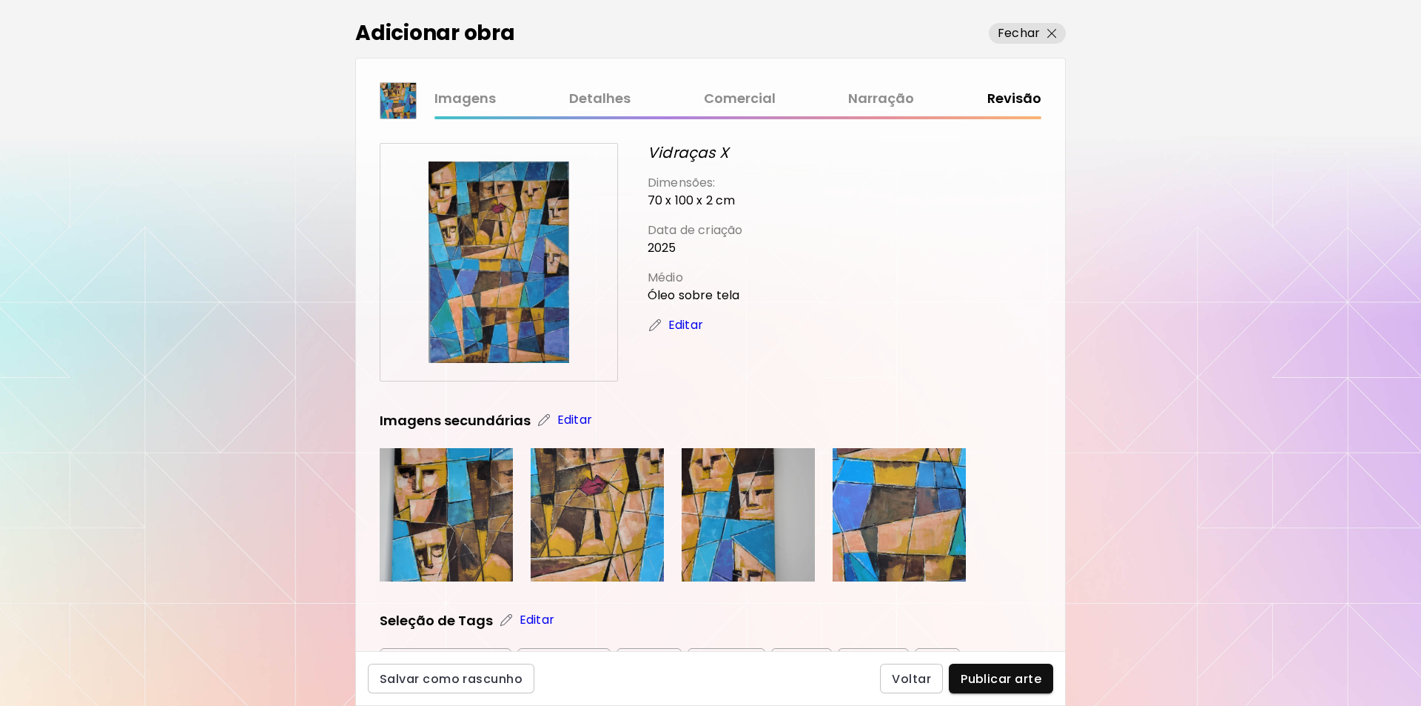
click at [1019, 99] on div "Imagens Detalhes Comercial Narração Revisão" at bounding box center [738, 98] width 607 height 21
drag, startPoint x: 1065, startPoint y: 154, endPoint x: 1064, endPoint y: 179, distance: 25.2
click at [1064, 179] on div "Imagens Detalhes Comercial Narração Revisão Vidraças X Dimensões: 70 x 100 x 2 …" at bounding box center [710, 354] width 711 height 593
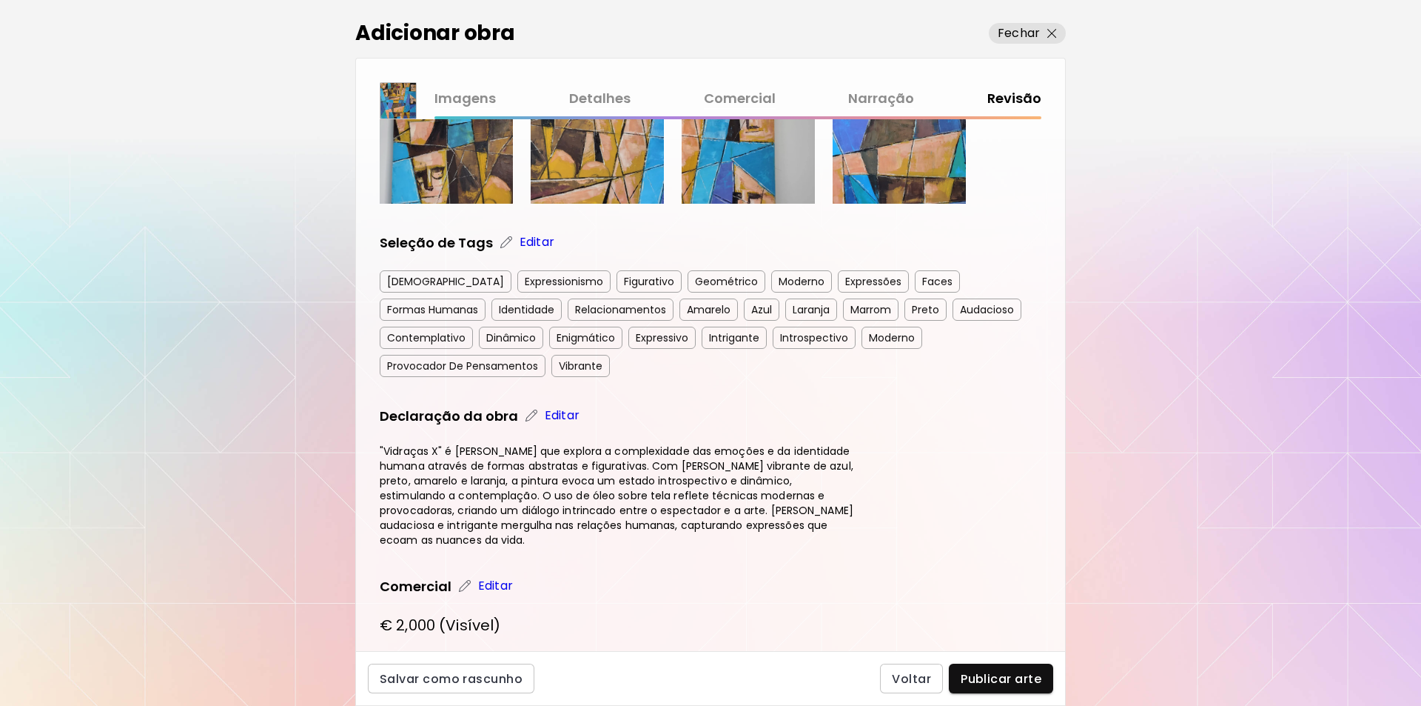
scroll to position [501, 0]
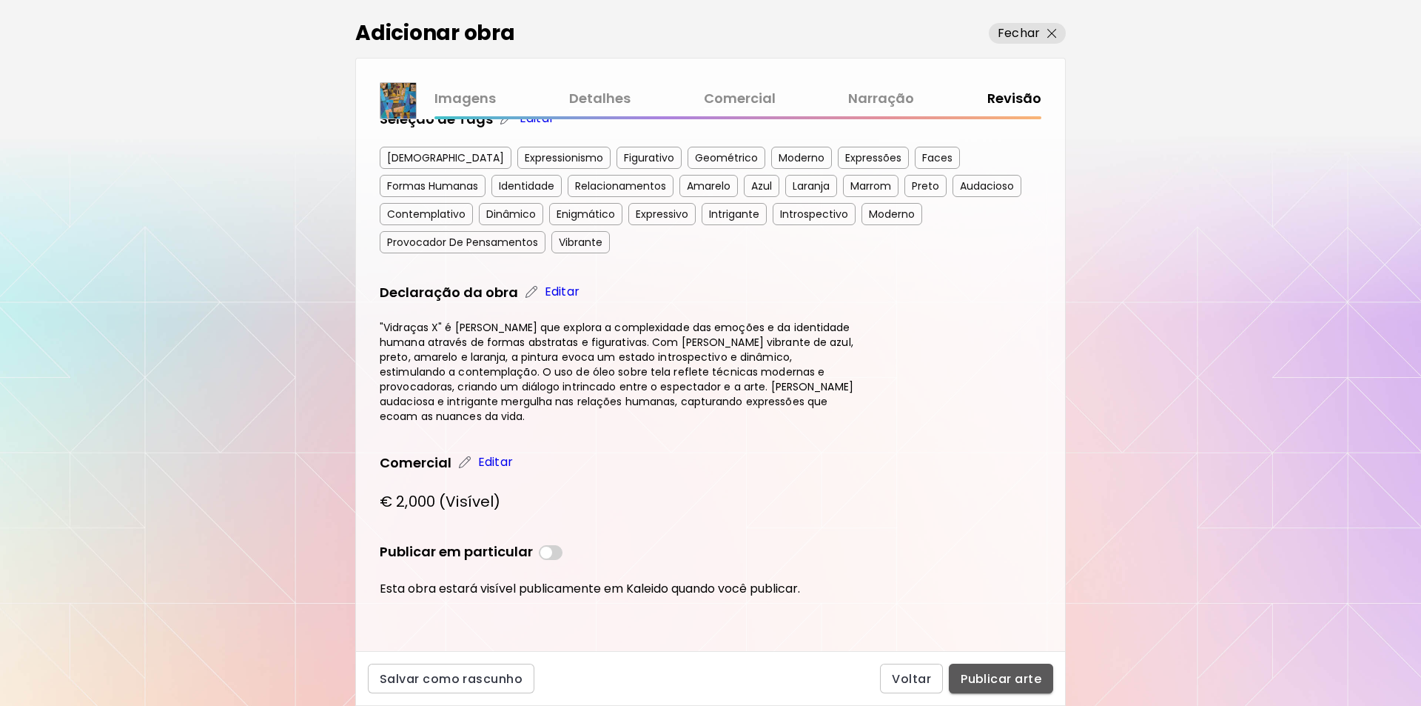
click at [1003, 677] on span "Publicar arte" at bounding box center [1001, 679] width 81 height 16
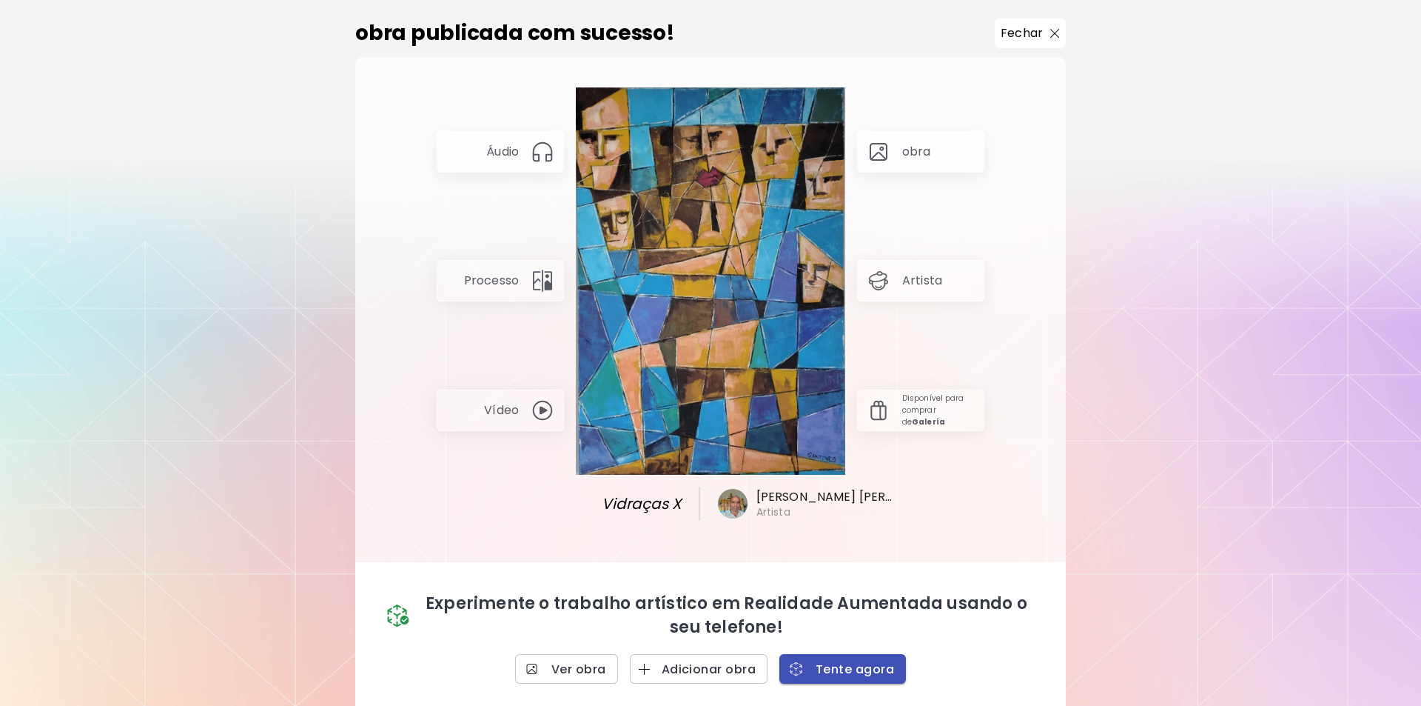
click at [848, 671] on span "Tente agora" at bounding box center [842, 669] width 103 height 16
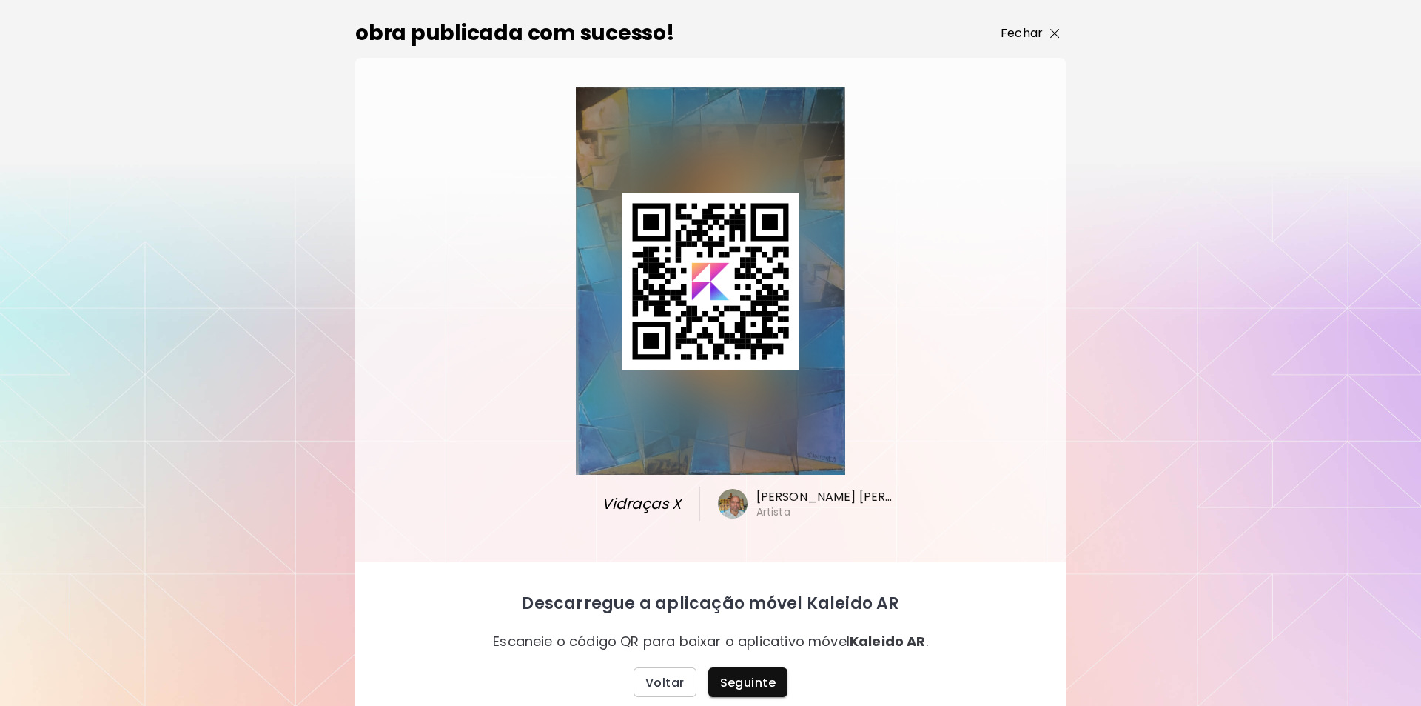
click at [1051, 29] on img "button" at bounding box center [1056, 34] width 10 height 10
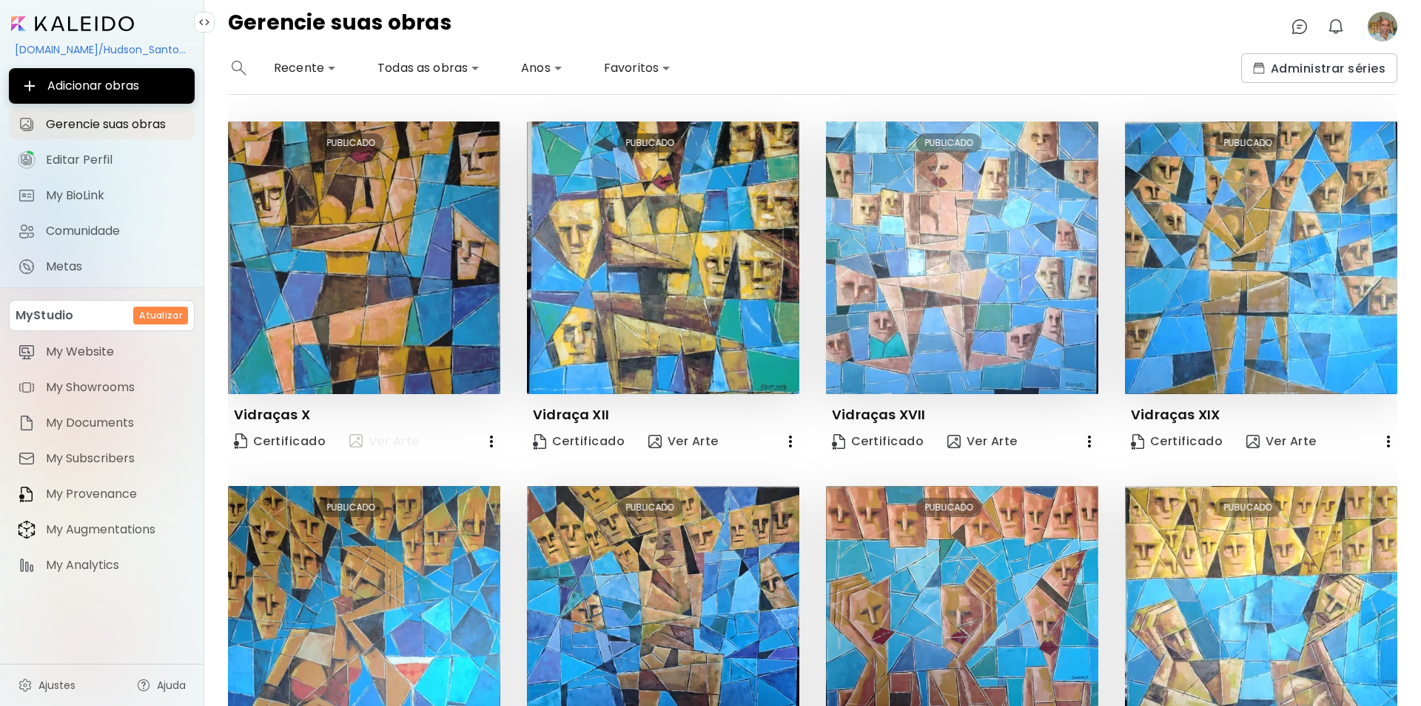
click at [384, 441] on span "Ver Arte" at bounding box center [384, 441] width 70 height 18
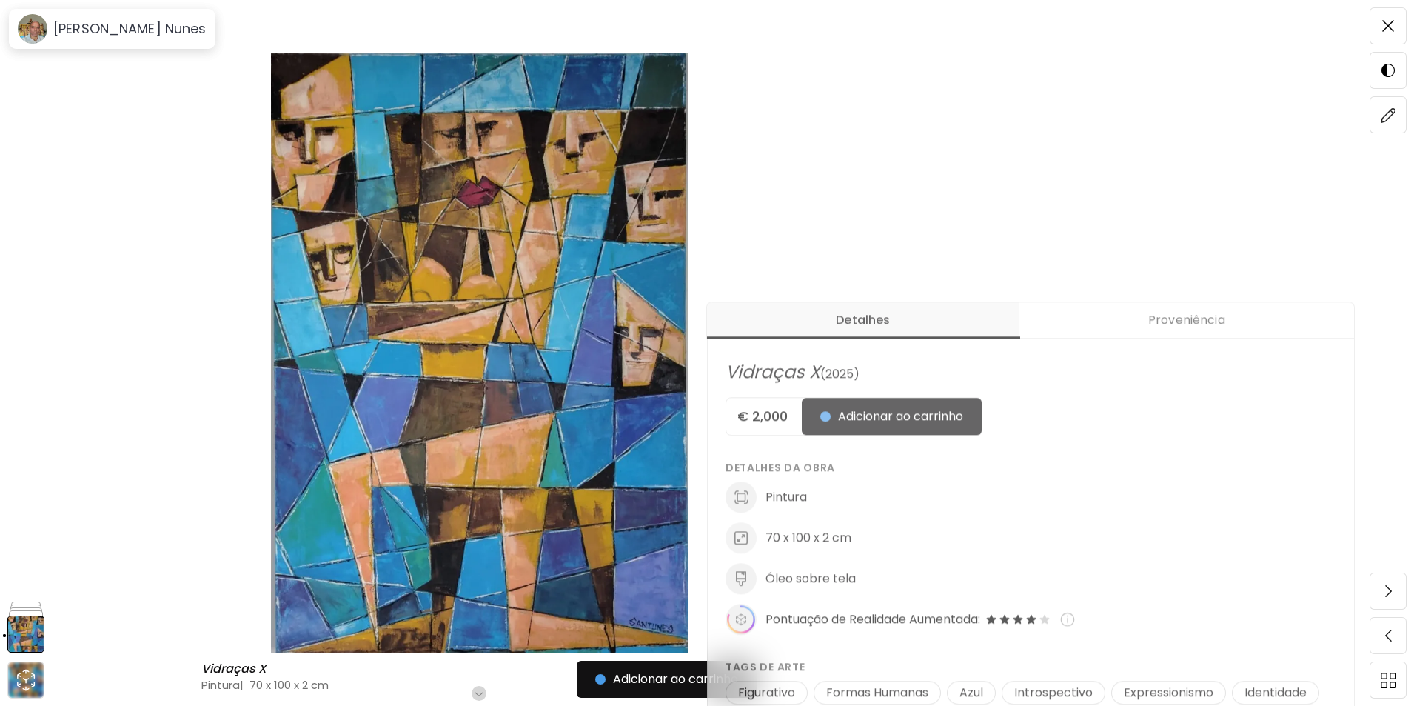
scroll to position [379, 0]
